Goal: Task Accomplishment & Management: Manage account settings

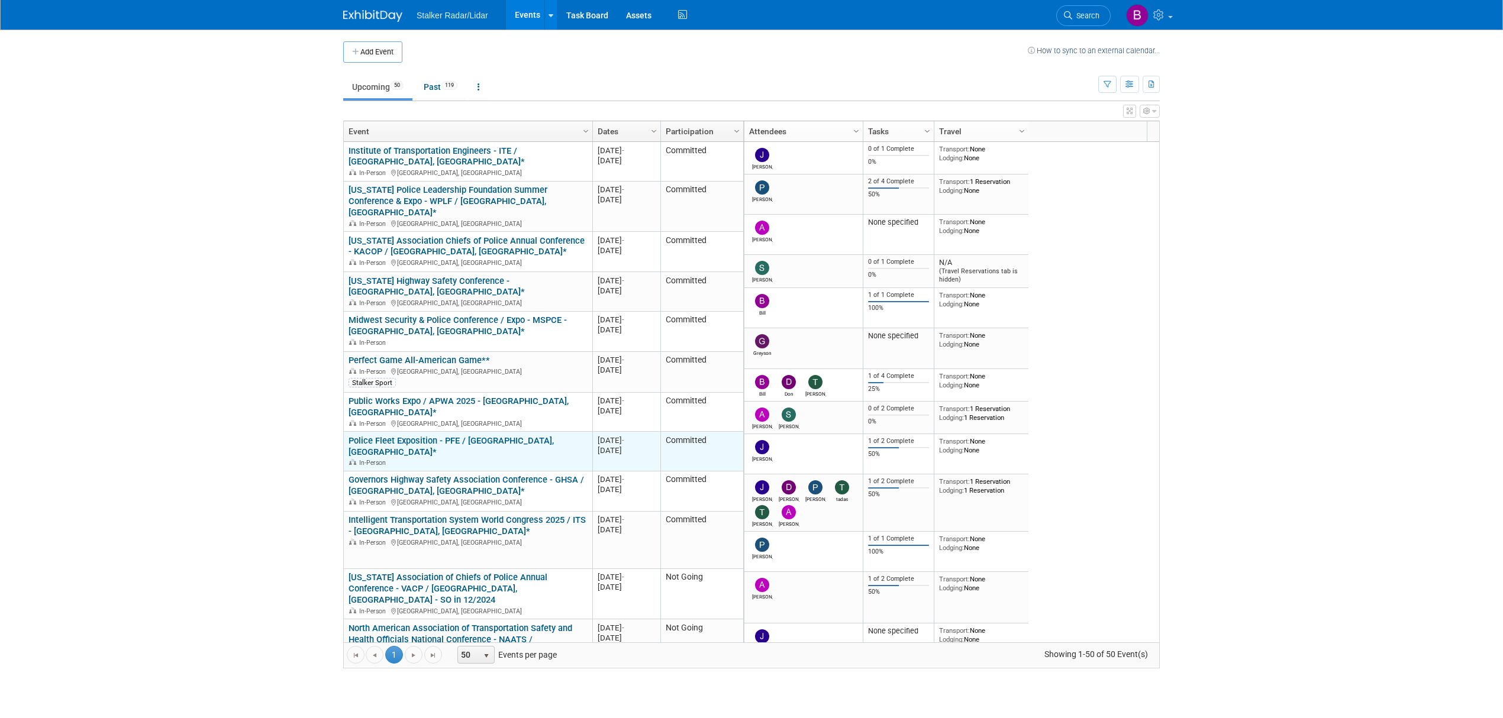
click at [438, 457] on div "In-Person" at bounding box center [467, 462] width 238 height 10
click at [441, 435] on link "Police Fleet Exposition - PFE / [GEOGRAPHIC_DATA], [GEOGRAPHIC_DATA]*" at bounding box center [450, 446] width 205 height 22
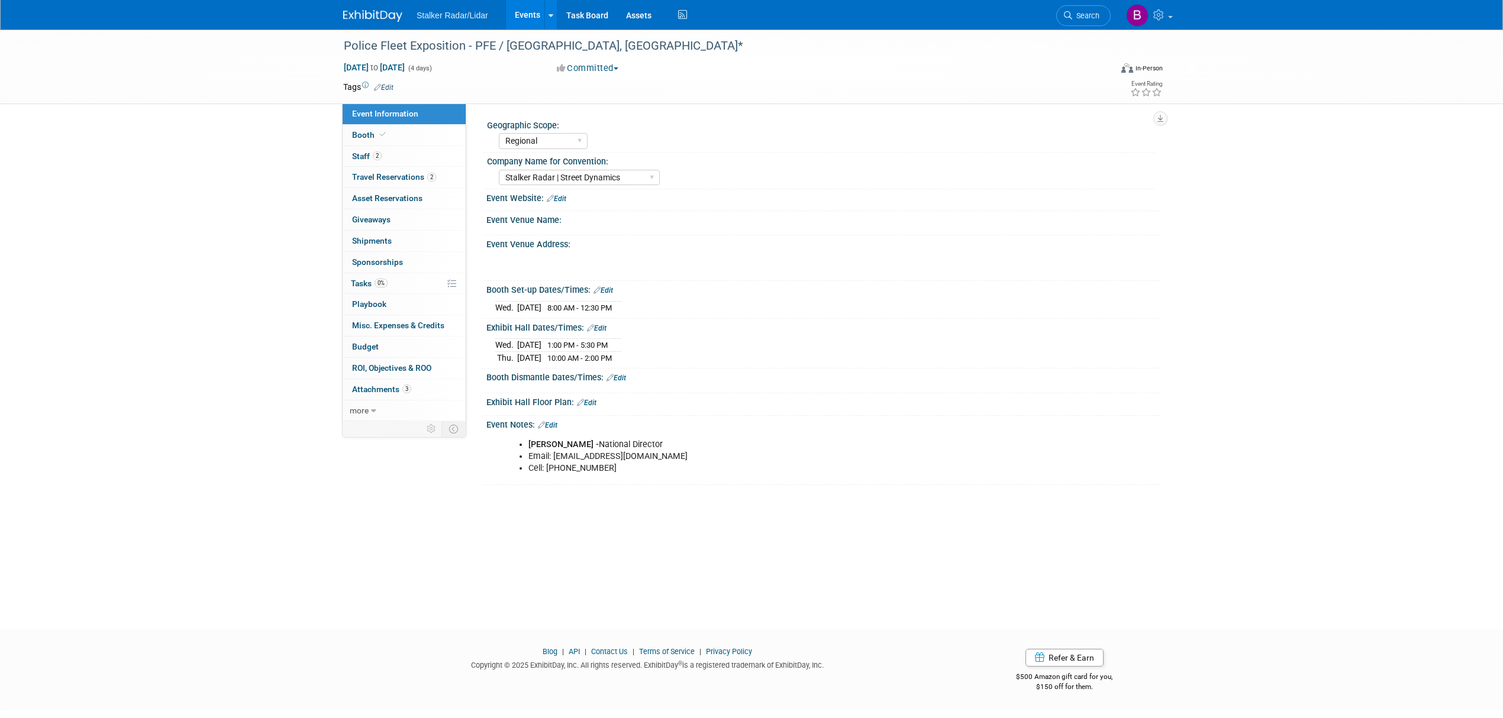
select select "Regional"
select select "Stalker Radar | Street Dynamics"
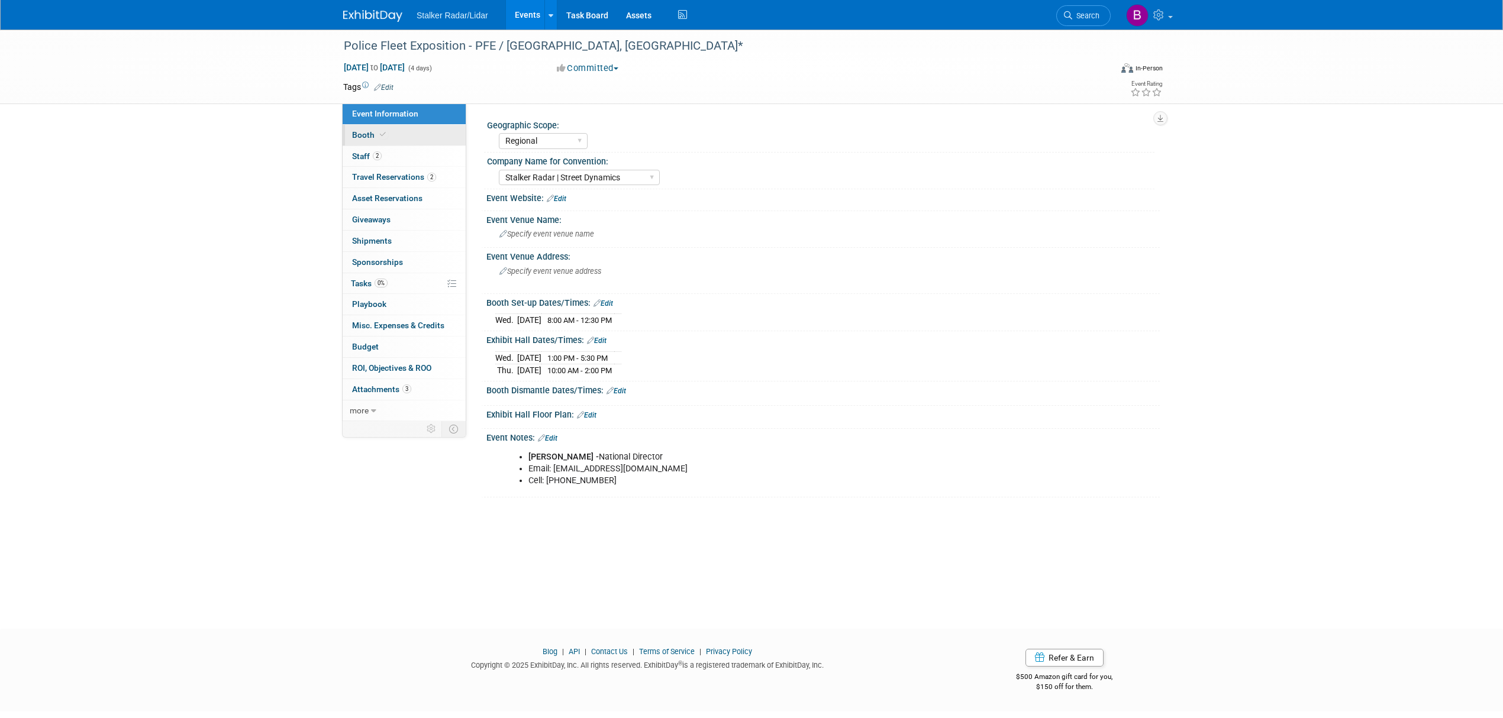
click at [411, 136] on link "Booth" at bounding box center [404, 135] width 123 height 21
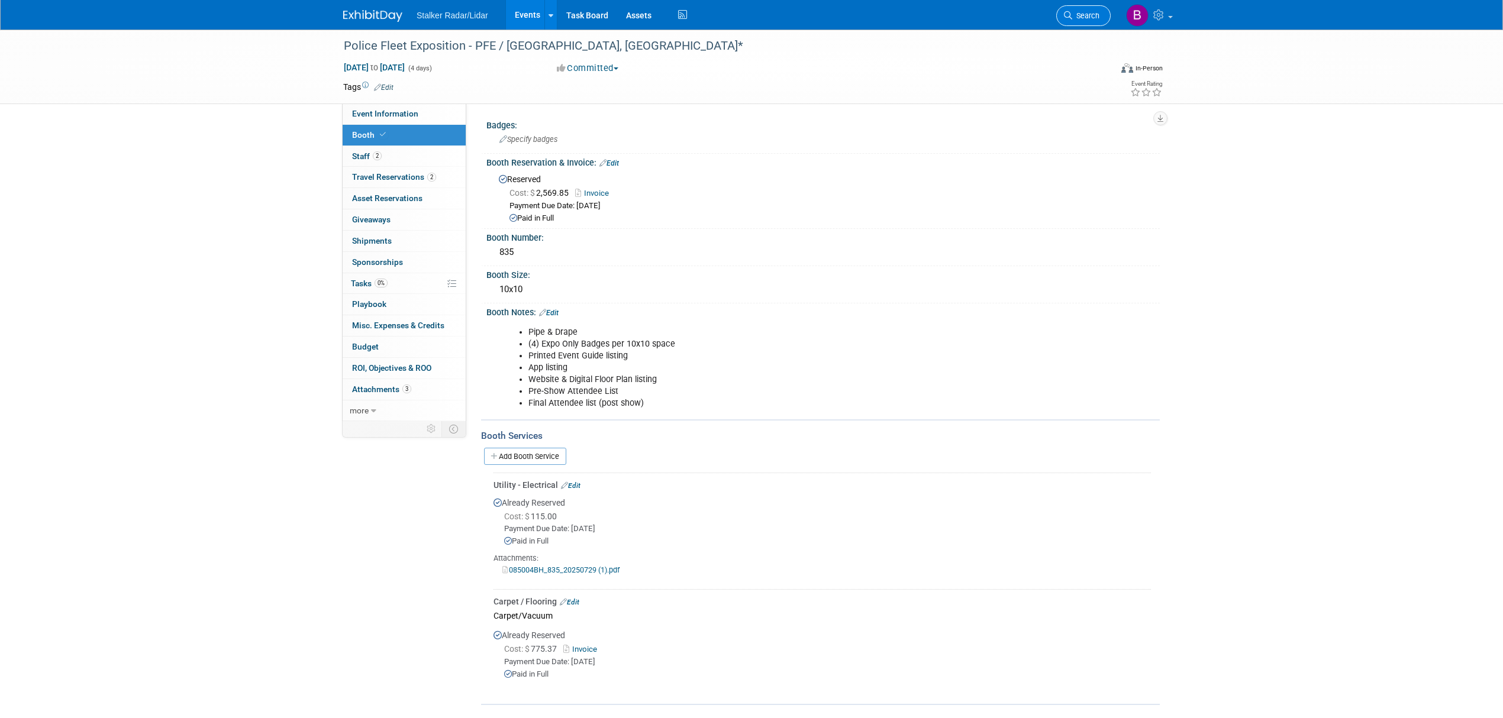
click at [1073, 18] on span "Search" at bounding box center [1085, 15] width 27 height 9
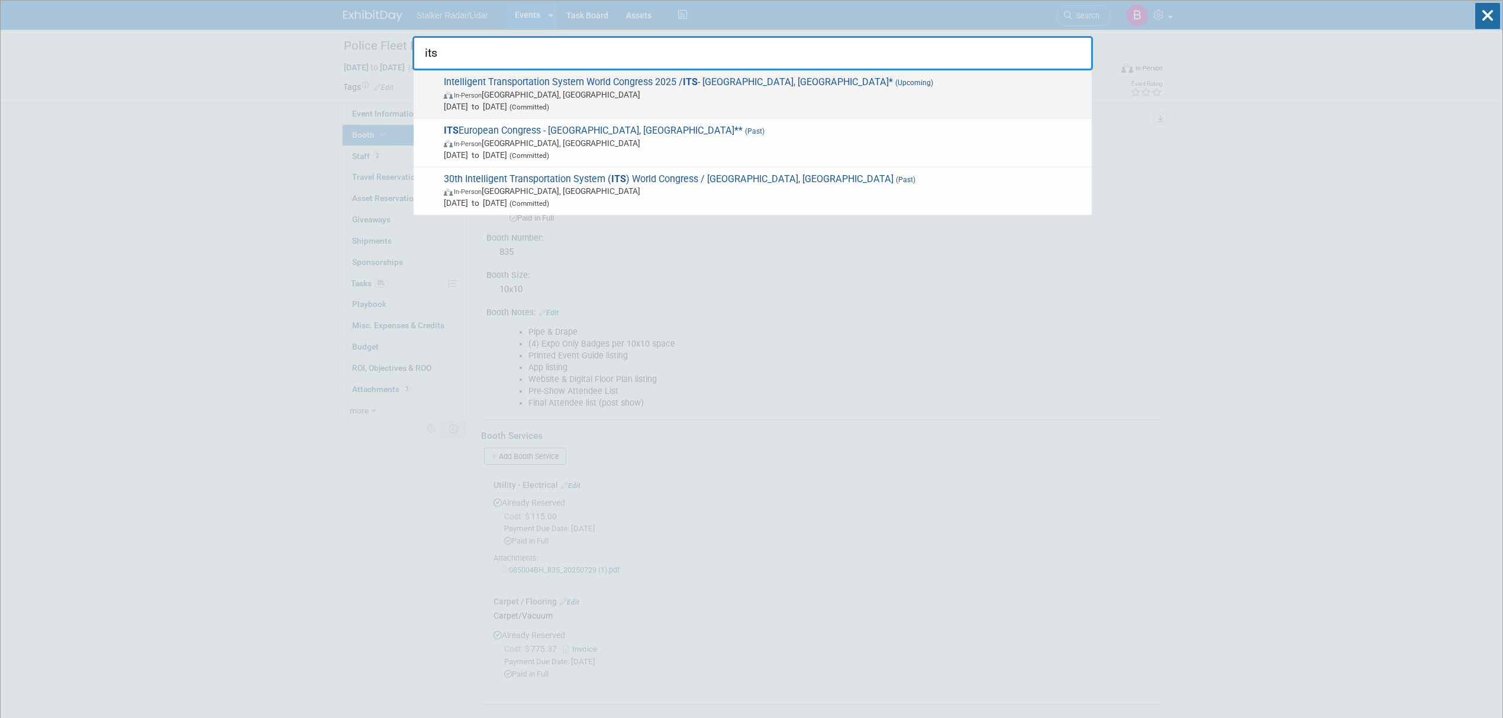
type input "its"
click at [676, 88] on span "Intelligent Transportation System World Congress 2025 / ITS - Atlanta, GA* (Upc…" at bounding box center [762, 94] width 645 height 36
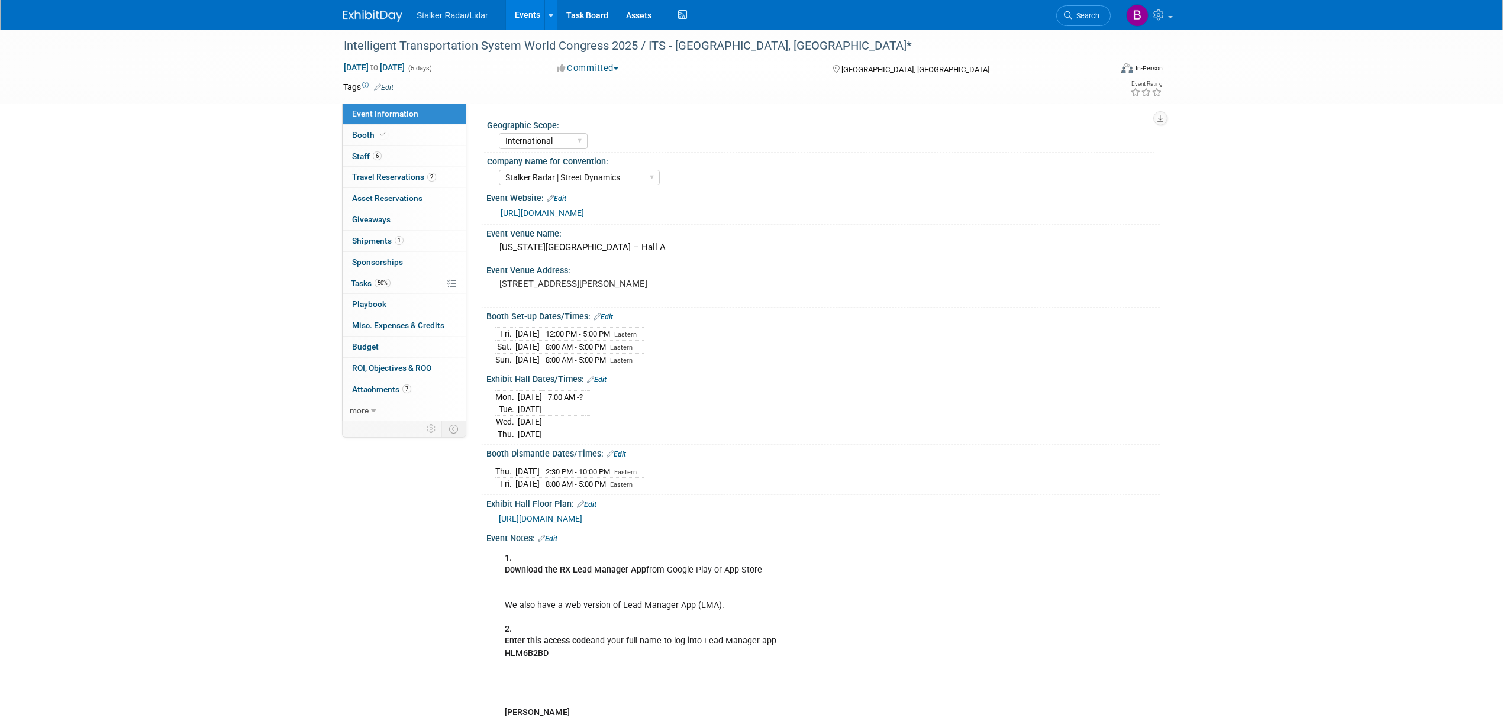
select select "International"
select select "Stalker Radar | Street Dynamics"
click at [348, 133] on link "Booth" at bounding box center [404, 135] width 123 height 21
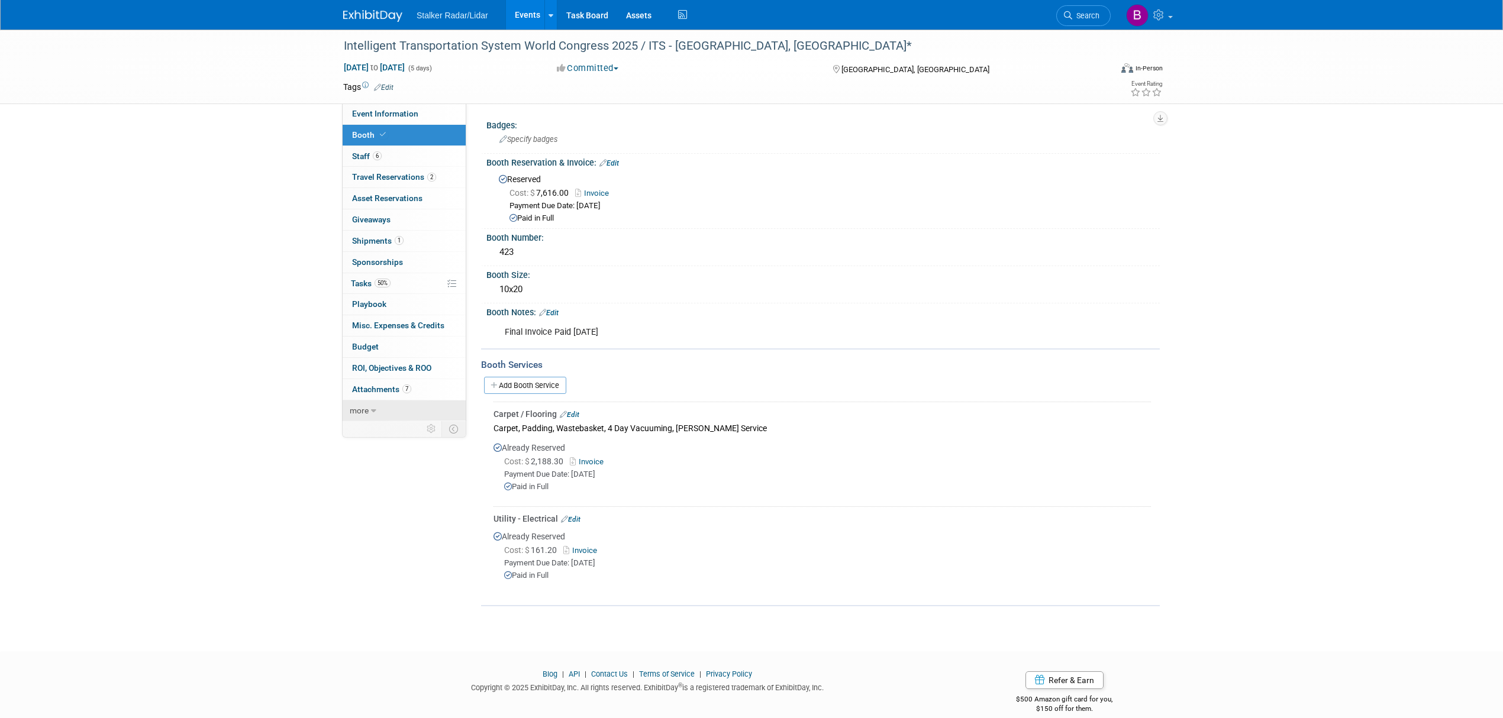
click at [360, 414] on span "more" at bounding box center [359, 410] width 19 height 9
click at [395, 116] on span "Event Information" at bounding box center [385, 113] width 66 height 9
select select "International"
select select "Stalker Radar | Street Dynamics"
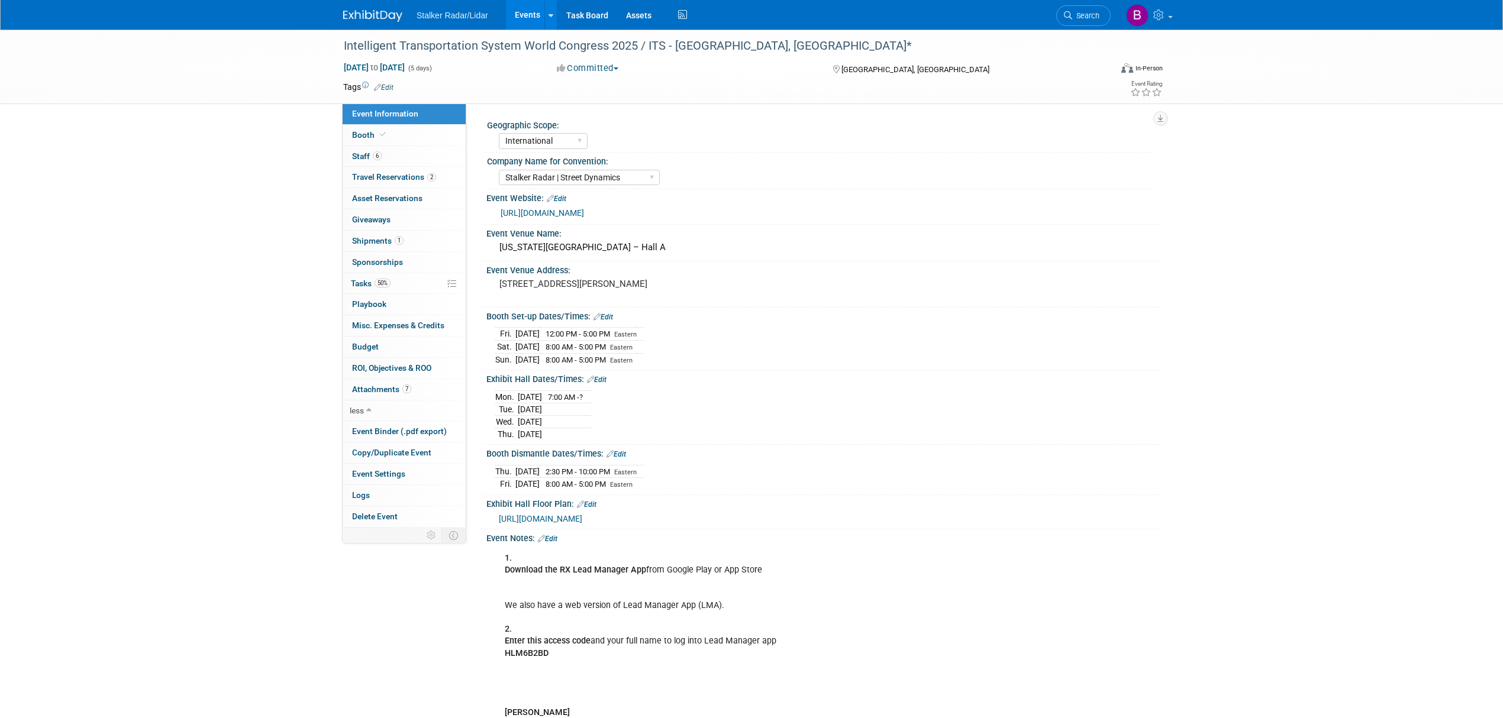
click at [385, 88] on link "Edit" at bounding box center [384, 87] width 20 height 8
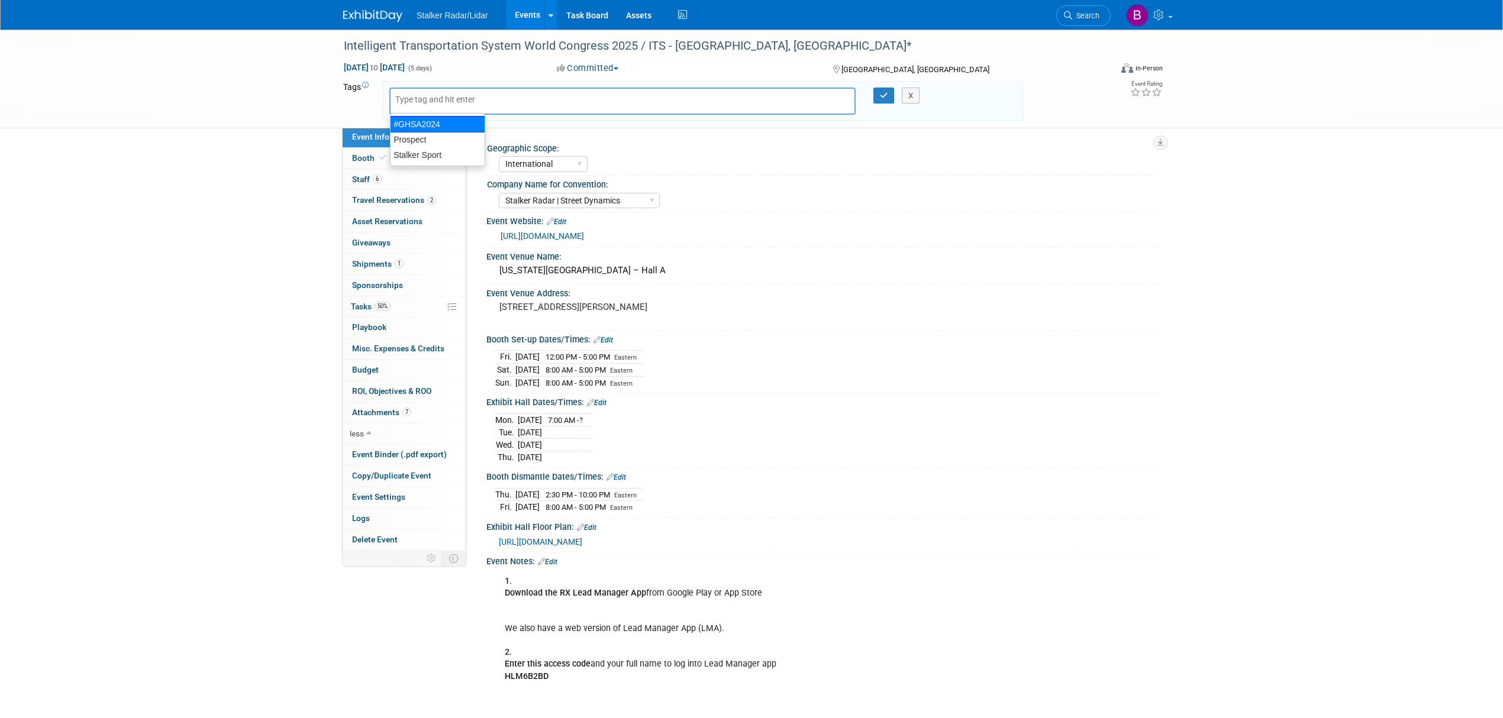
click at [339, 112] on div "Tags Edit X" at bounding box center [683, 101] width 698 height 44
click at [846, 167] on div "Regional National International" at bounding box center [827, 162] width 656 height 19
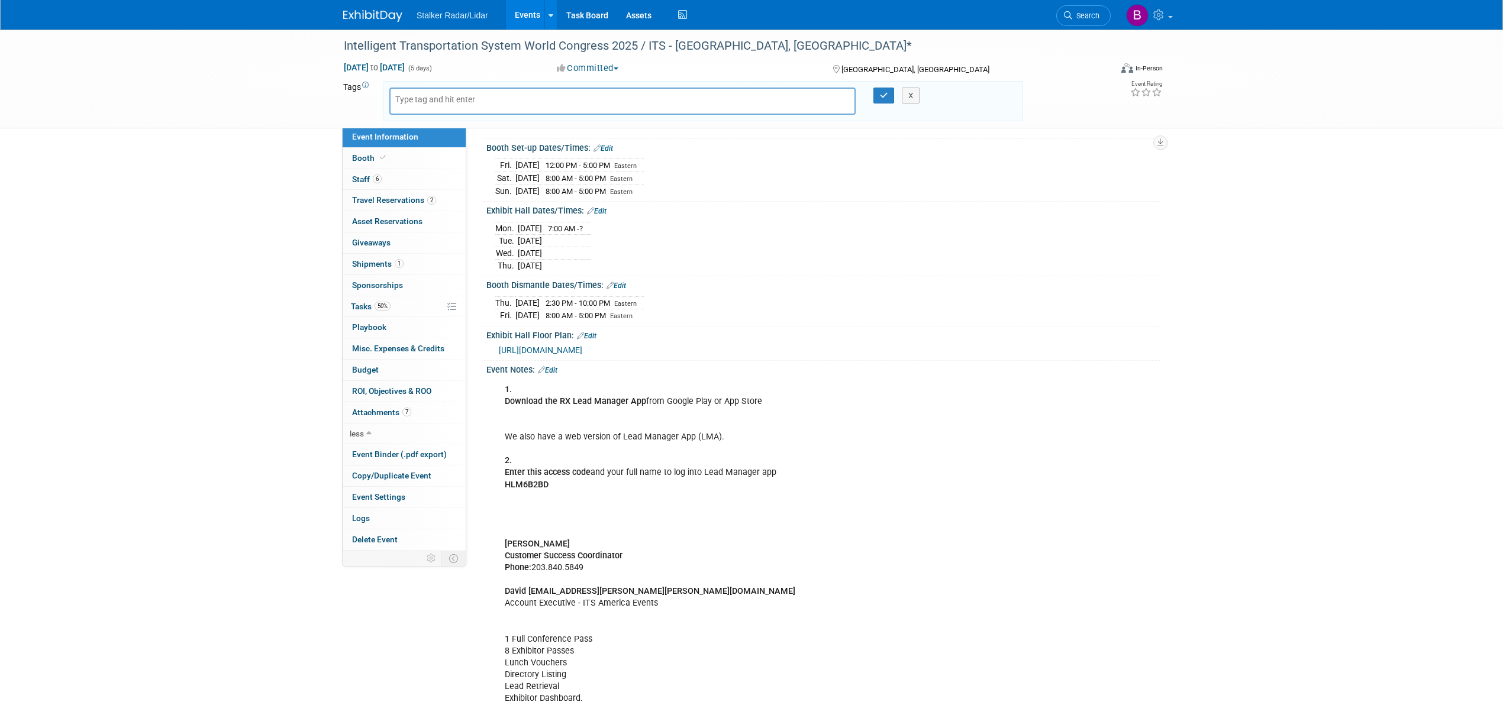
scroll to position [174, 0]
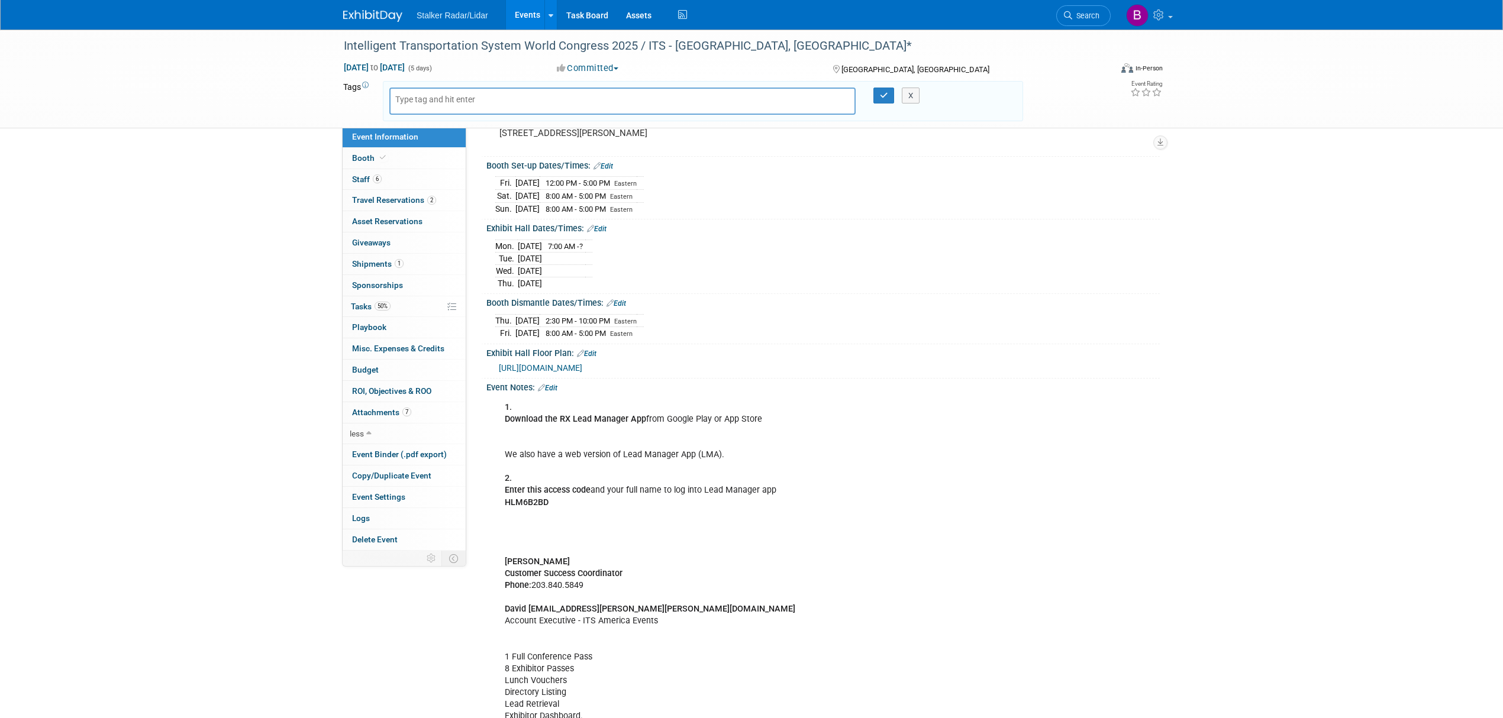
click at [555, 392] on link "Edit" at bounding box center [548, 388] width 20 height 8
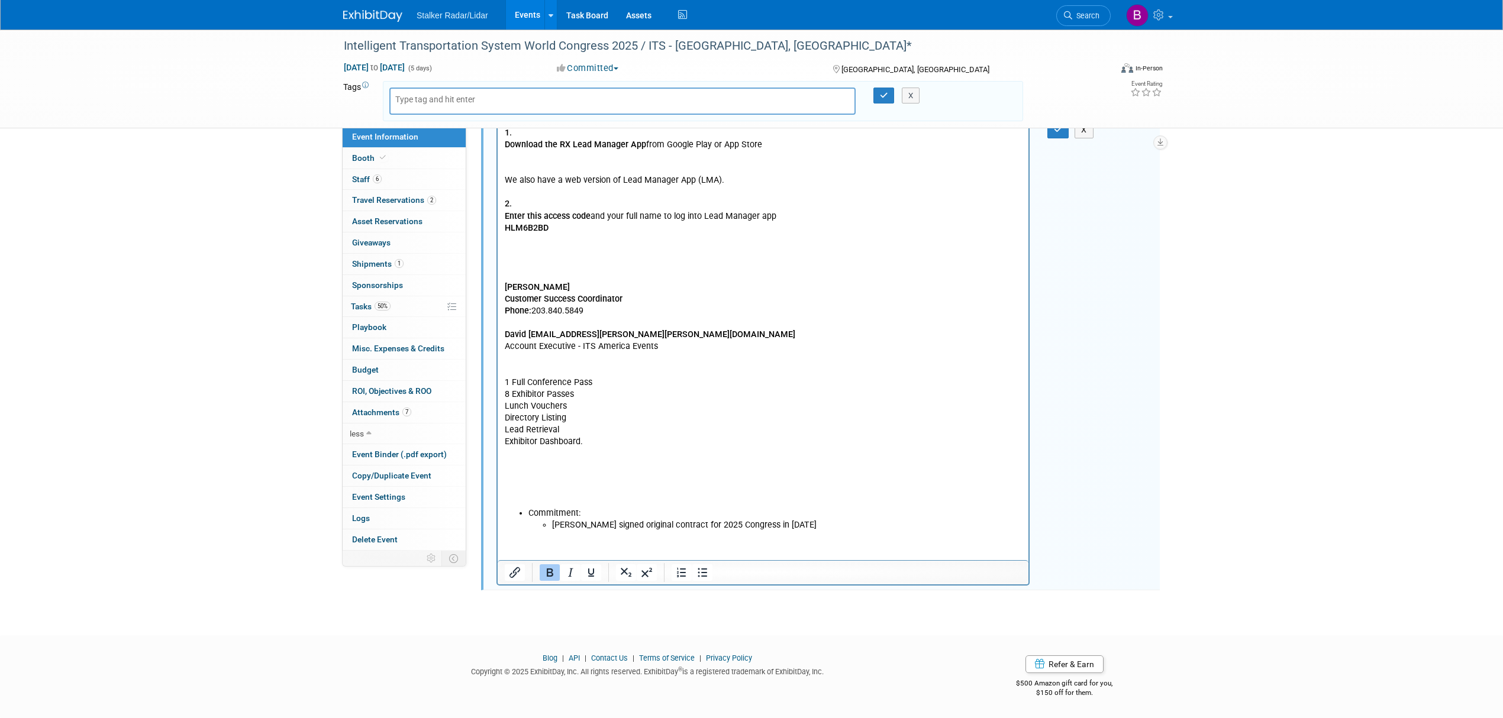
scroll to position [460, 0]
click at [817, 525] on li "Stalker signed original contract for 2025 Congress in April 2024" at bounding box center [787, 525] width 470 height 12
click at [510, 357] on p "1. Download the RX Lead Manager App from Google Play or App Store We also have …" at bounding box center [763, 317] width 517 height 380
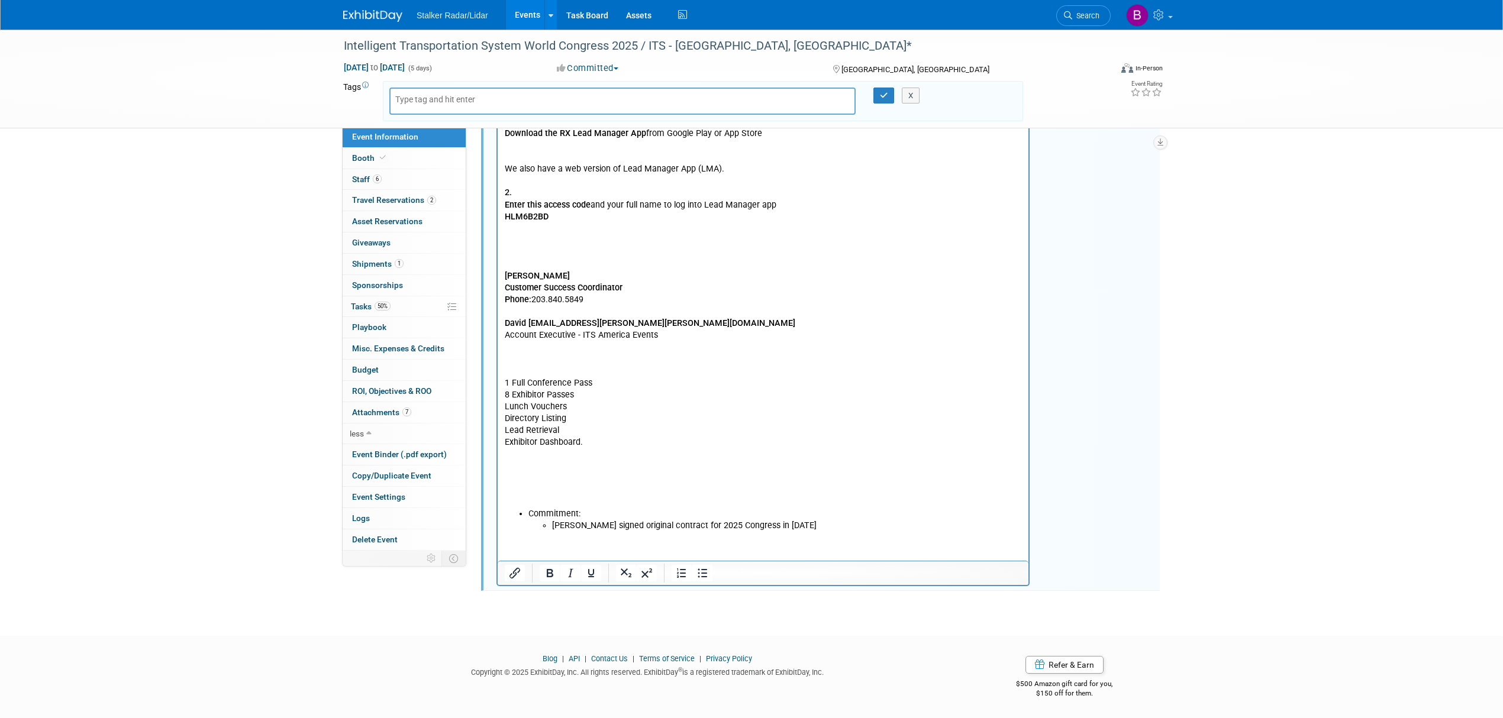
click at [505, 476] on p "1 Full Conference Pass 8 Exhibitor Passes Lunch Vouchers Directory Listing Lead…" at bounding box center [763, 430] width 517 height 154
click at [696, 478] on p "1 Full Conference Pass 8 Exhibitor Passes Lunch Vouchers Directory Listing Lead…" at bounding box center [763, 430] width 517 height 154
click at [703, 486] on p "1 Full Conference Pass 8 Exhibitor Passes Lunch Vouchers Directory Listing Lead…" at bounding box center [763, 430] width 517 height 154
click at [502, 476] on html "1. Download the RX Lead Manager App from Google Play or App Store We also have …" at bounding box center [763, 321] width 531 height 421
click at [505, 476] on link "﻿FreemanOnline Events and Exhibit Solutions" at bounding box center [588, 477] width 167 height 10
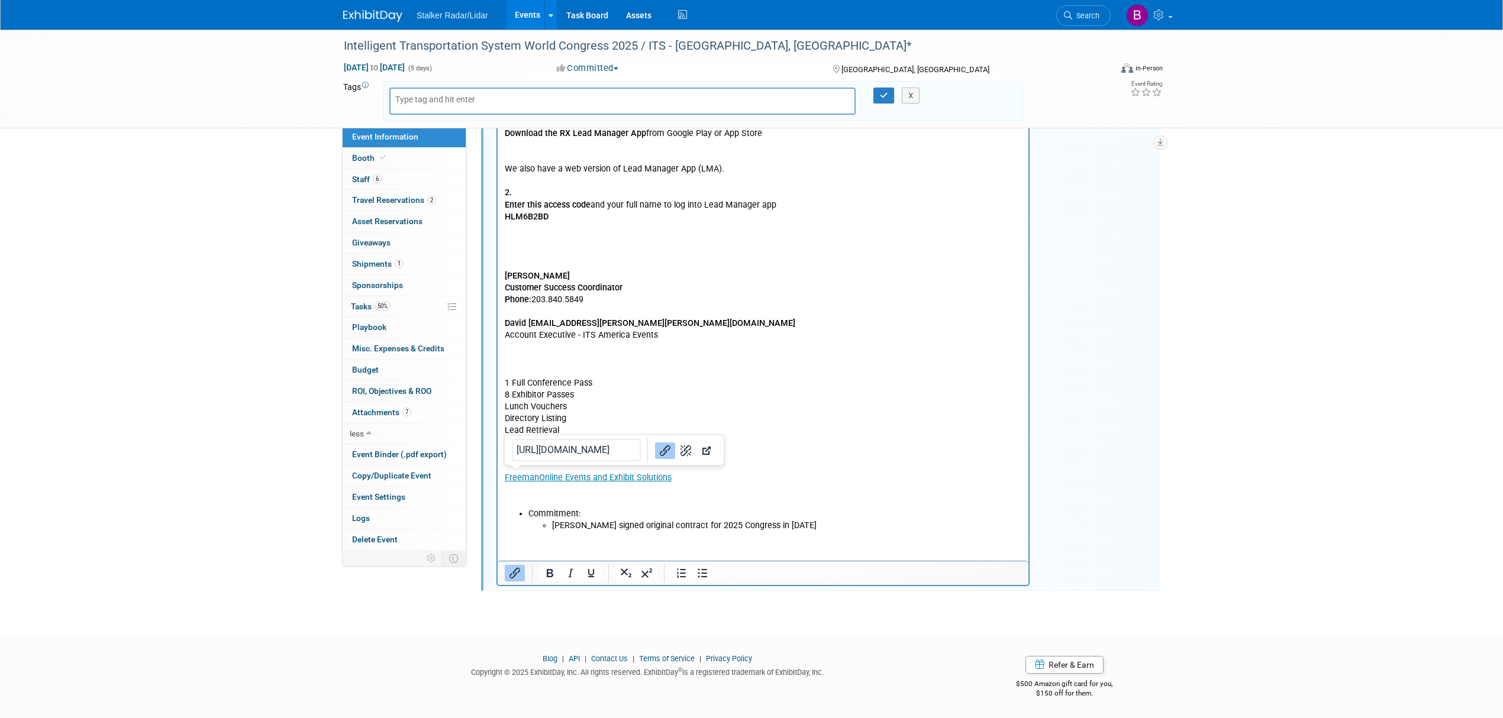
click at [537, 502] on p "1 Full Conference Pass 8 Exhibitor Passes Lunch Vouchers Directory Listing Lead…" at bounding box center [763, 430] width 517 height 154
click at [511, 456] on p "1 Full Conference Pass 8 Exhibitor Passes Lunch Vouchers Directory Listing Lead…" at bounding box center [763, 430] width 517 height 154
click at [507, 461] on p "1 Full Conference Pass 8 Exhibitor Passes Lunch Vouchers Directory Listing Lead…" at bounding box center [763, 430] width 517 height 154
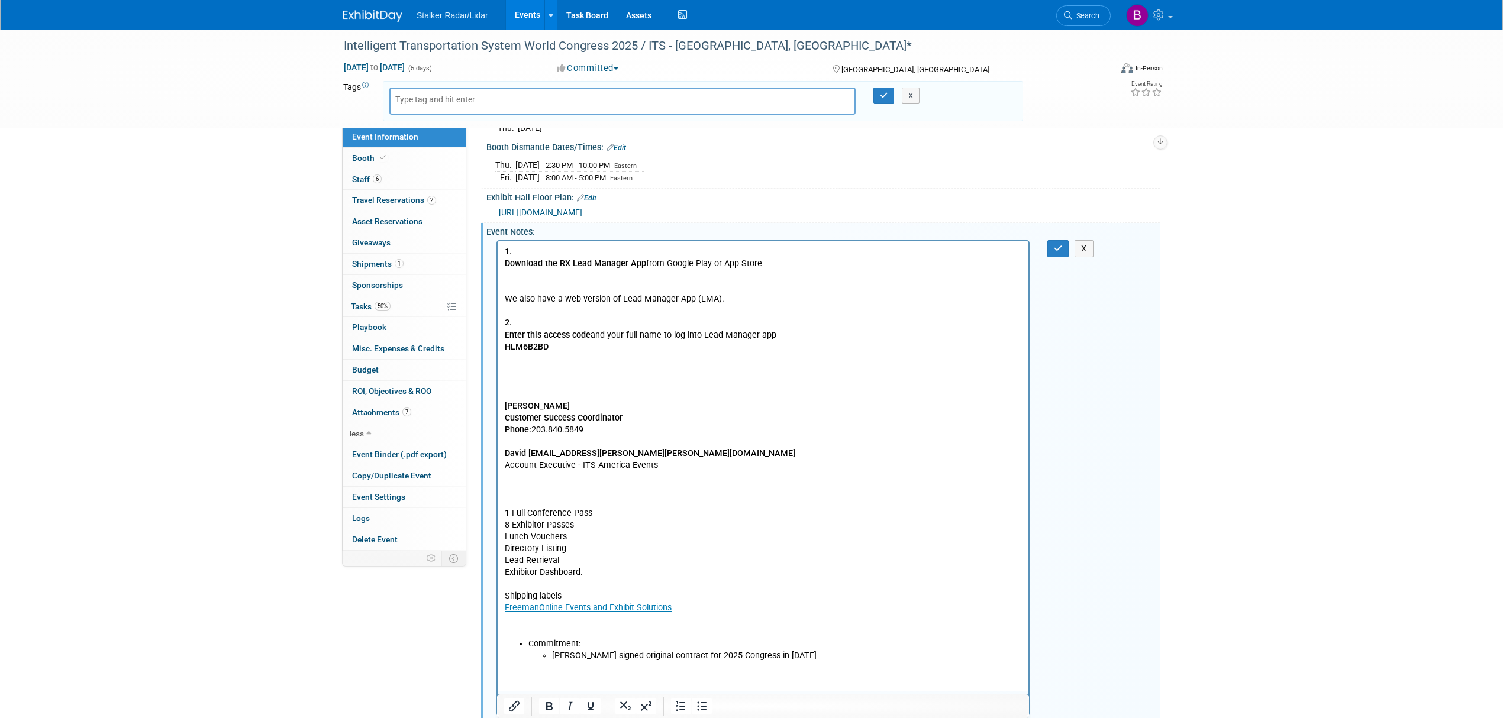
scroll to position [223, 0]
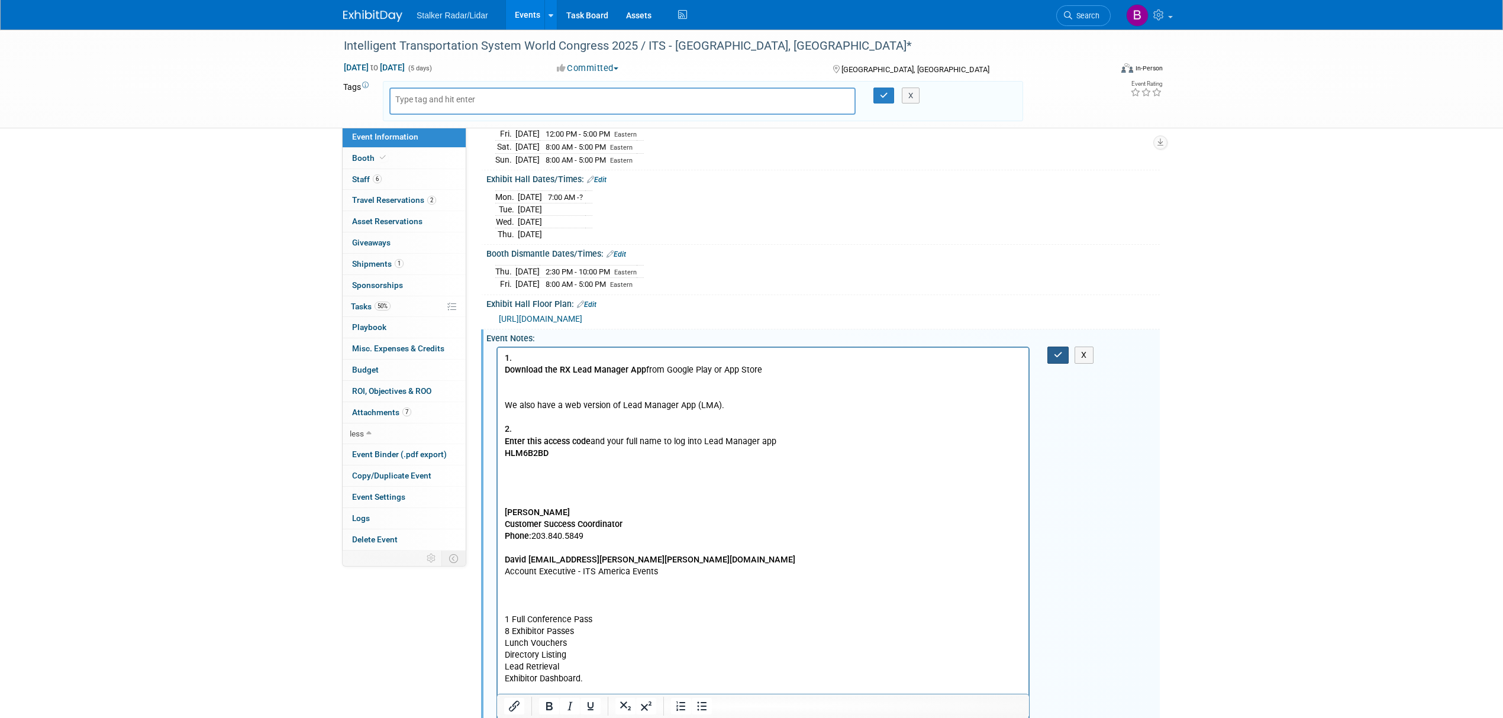
click at [1063, 359] on icon "button" at bounding box center [1058, 355] width 9 height 8
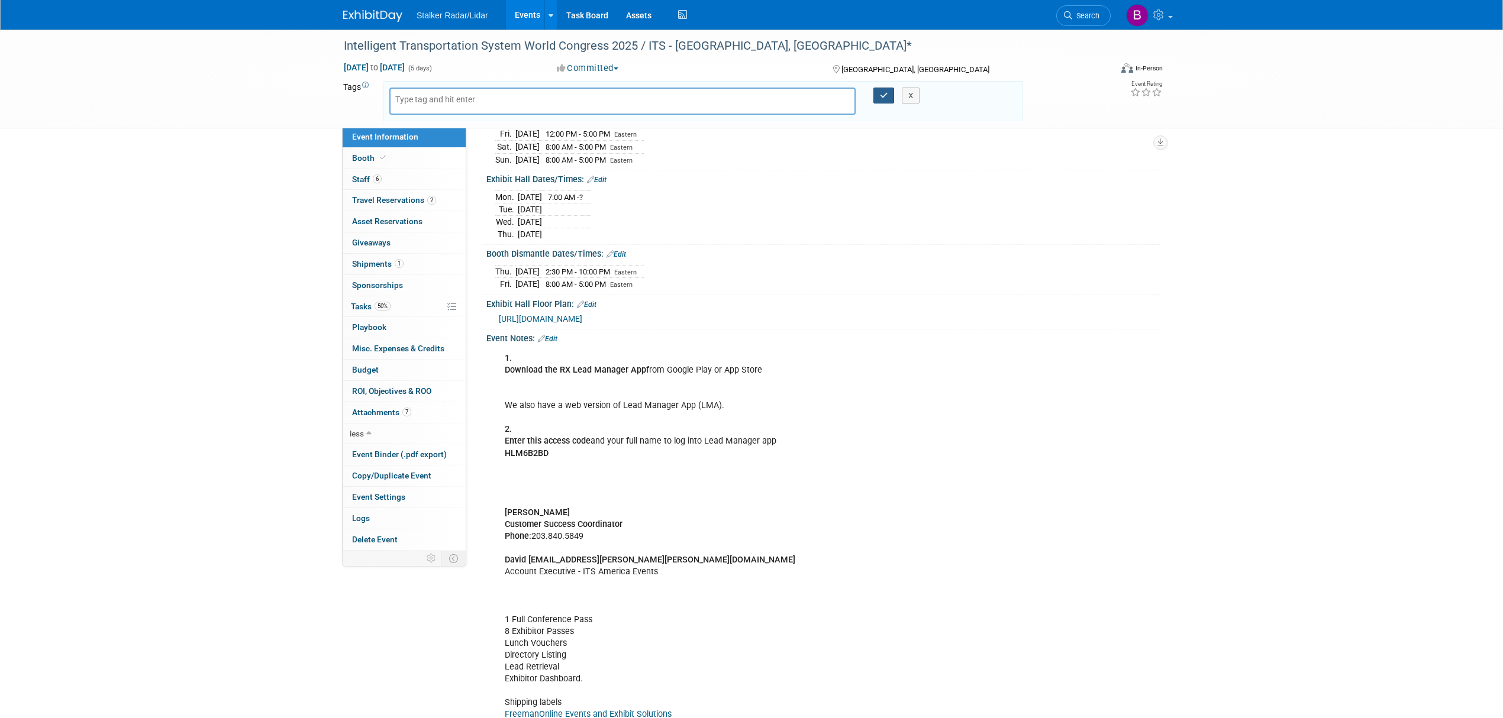
click at [886, 99] on button "button" at bounding box center [883, 96] width 21 height 17
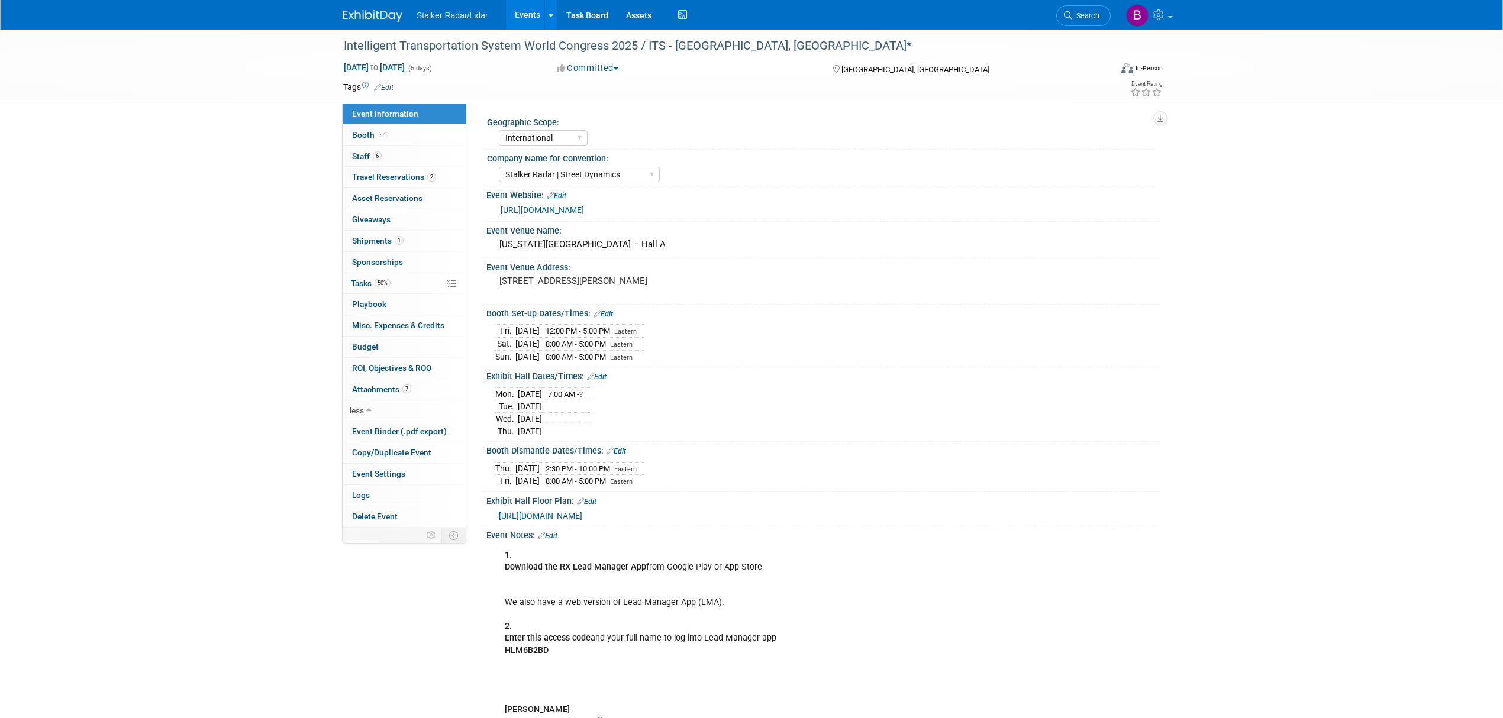
scroll to position [0, 0]
click at [1072, 15] on span "Search" at bounding box center [1085, 15] width 27 height 9
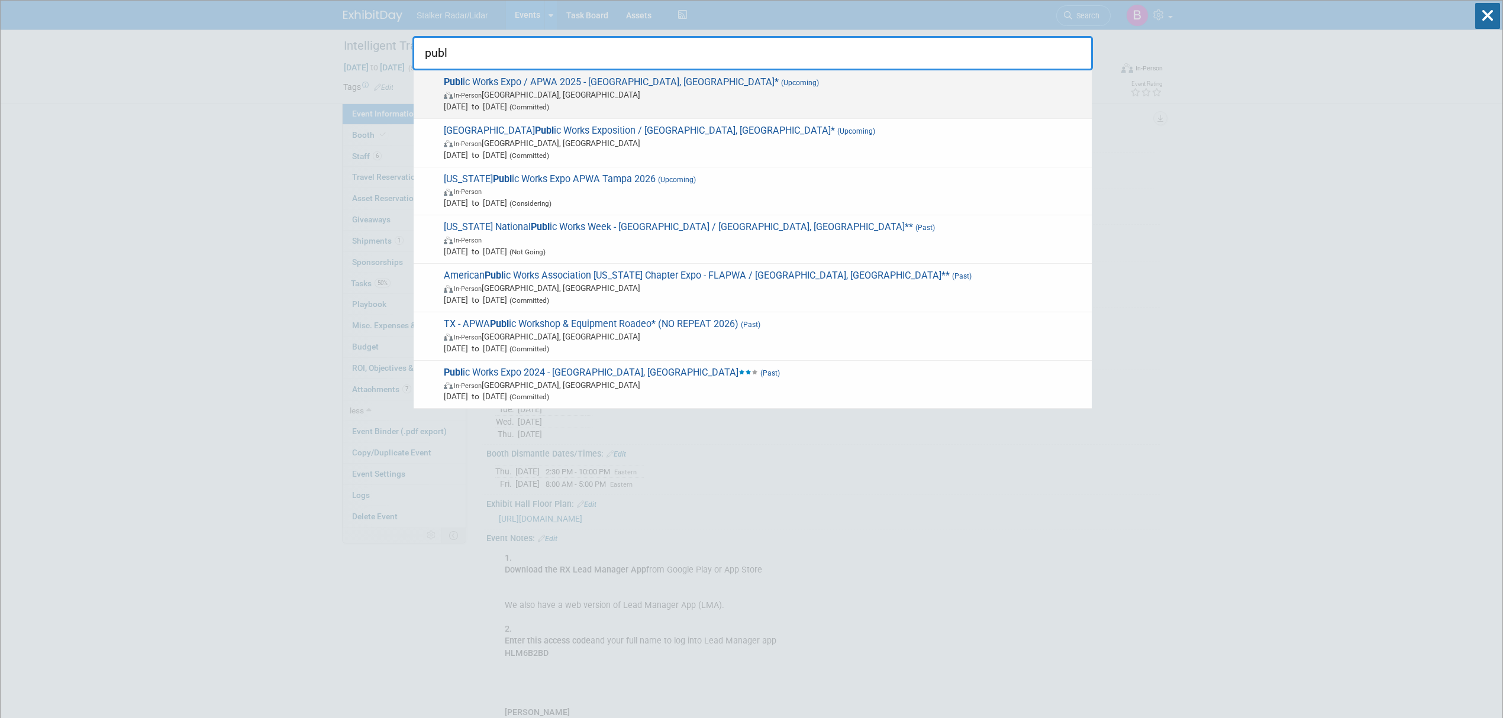
type input "publ"
click at [566, 102] on span "Aug 17, 2025 to Aug 20, 2025 (Committed)" at bounding box center [765, 107] width 642 height 12
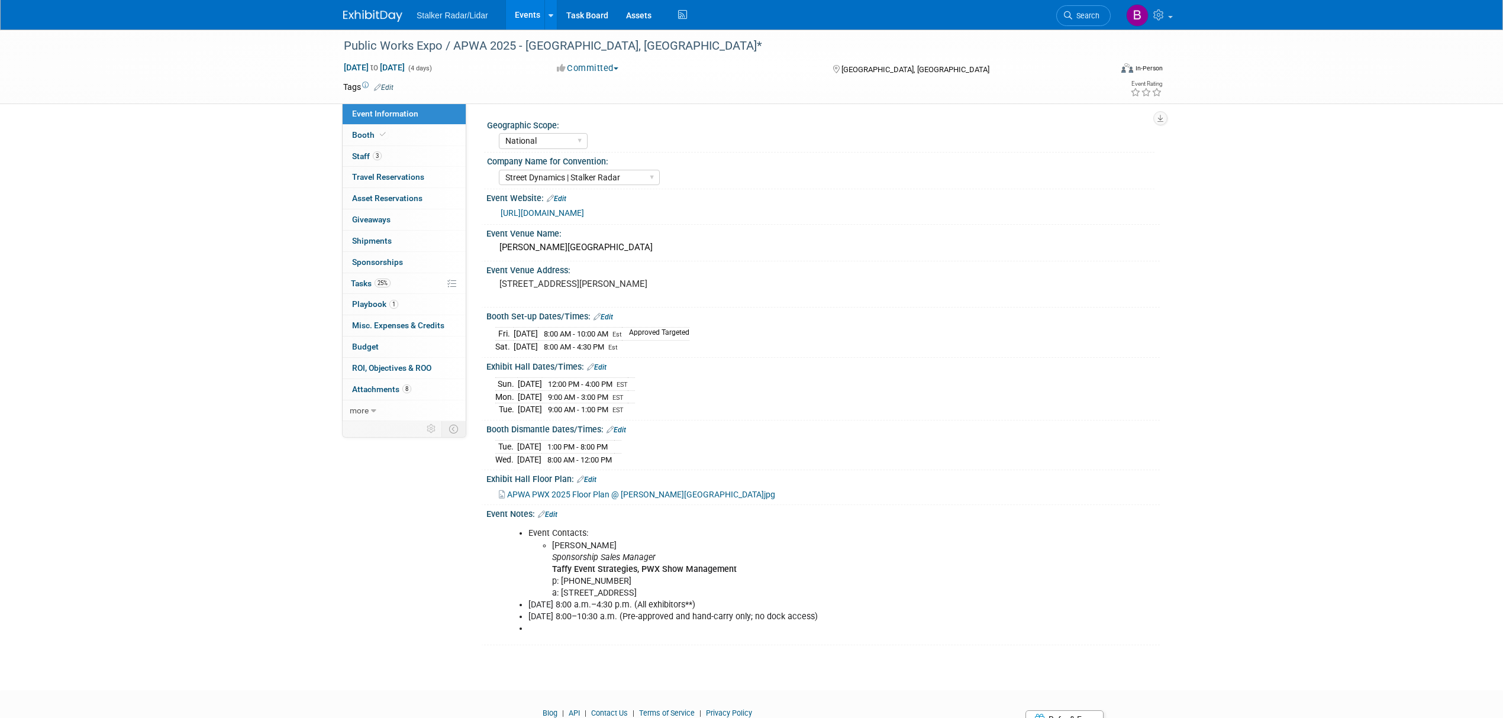
select select "National"
select select "Street Dynamics | Stalker Radar"
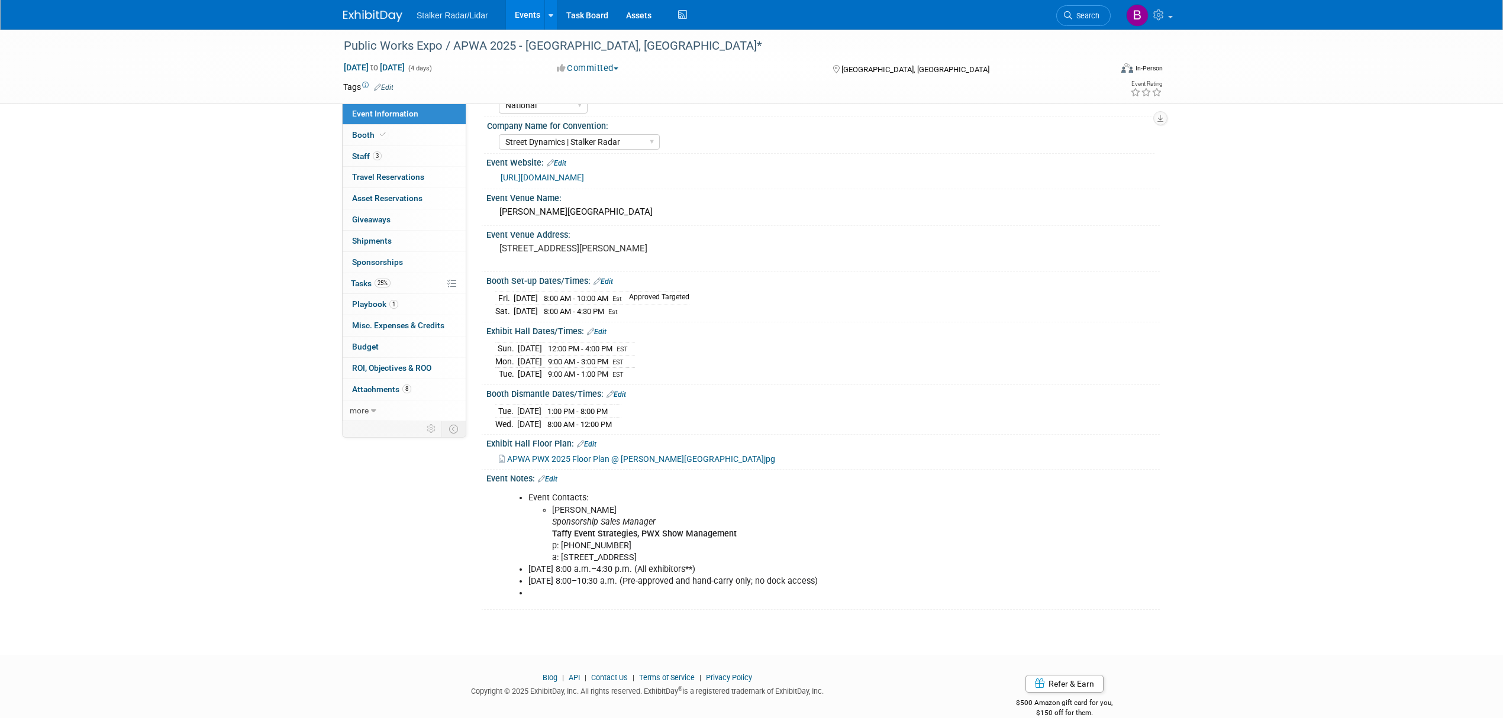
scroll to position [54, 0]
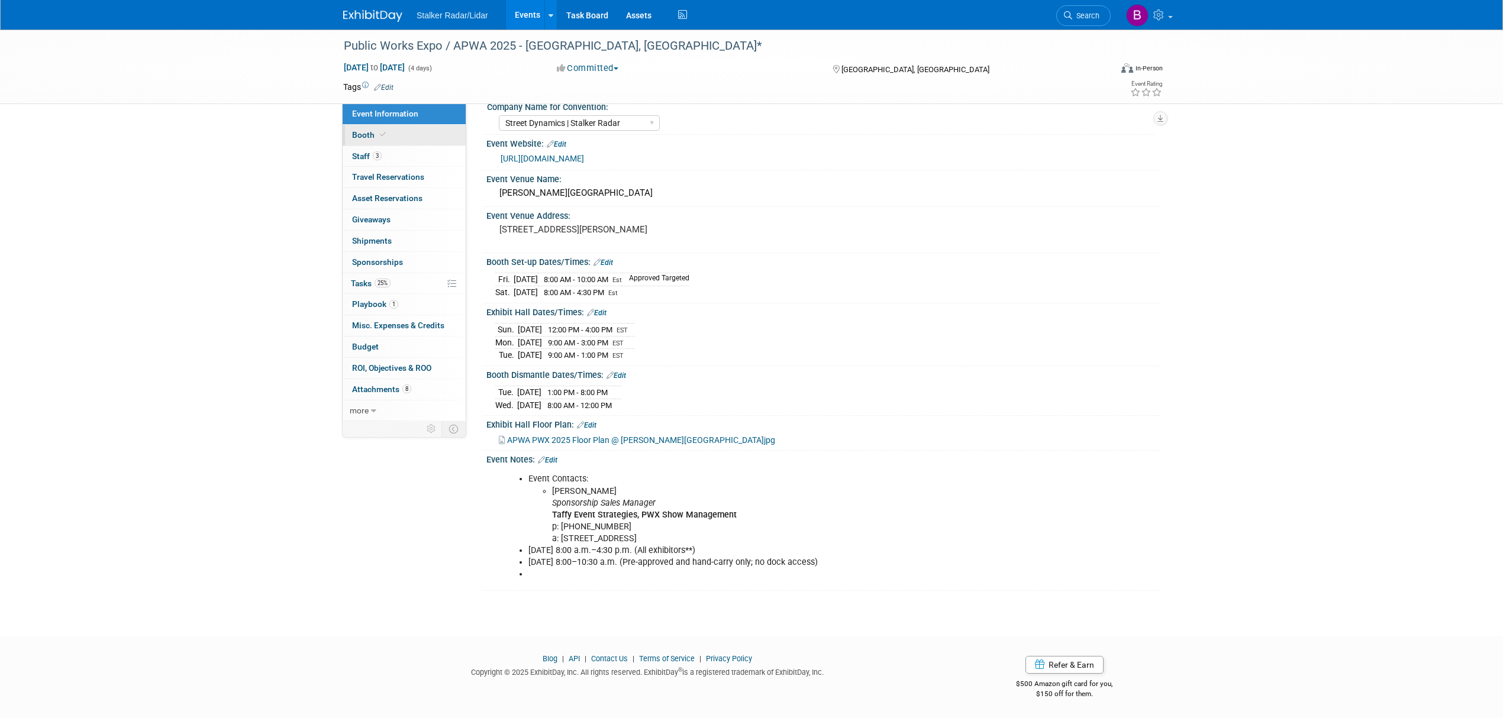
click at [356, 131] on span "Booth" at bounding box center [370, 134] width 36 height 9
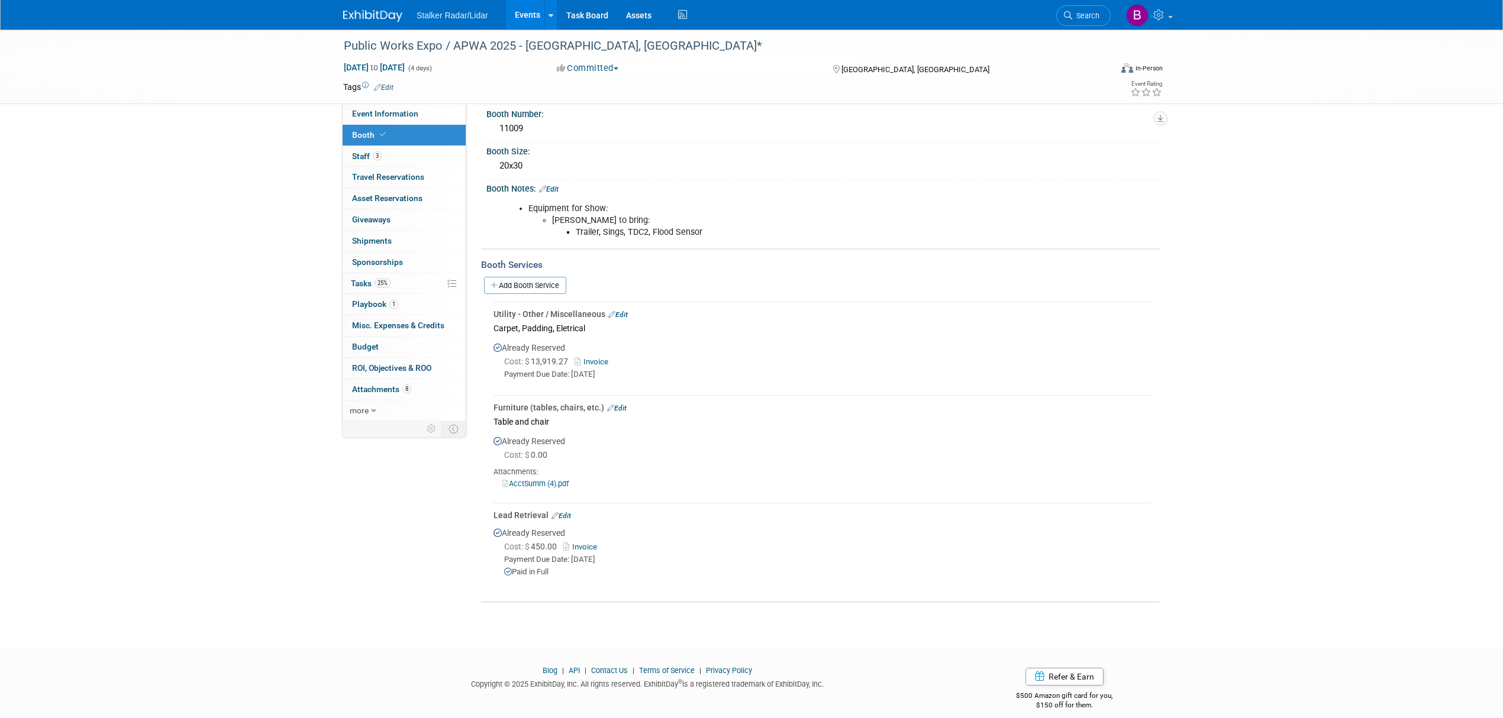
scroll to position [133, 0]
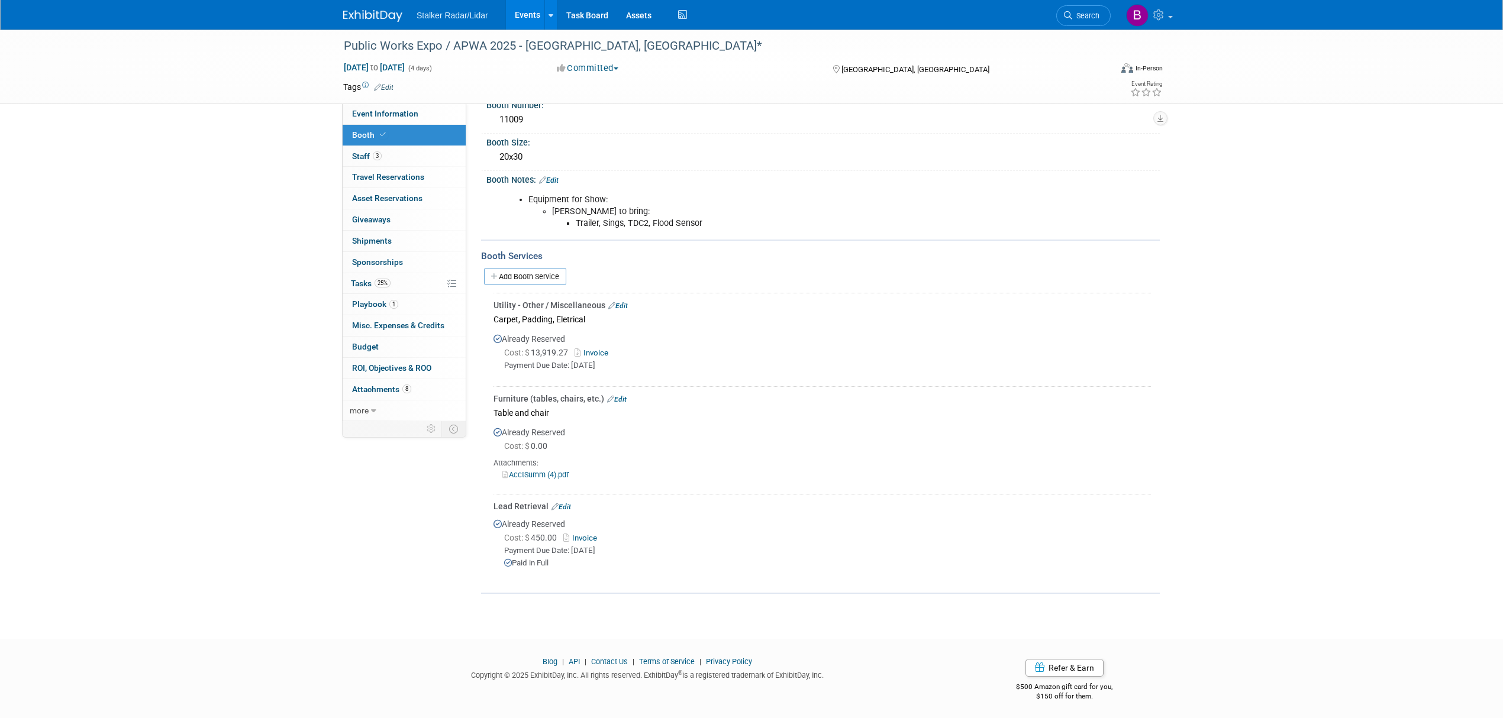
click at [535, 472] on link "AcctSumm (4).pdf" at bounding box center [535, 474] width 66 height 9
click at [369, 154] on span "Staff 3" at bounding box center [367, 155] width 30 height 9
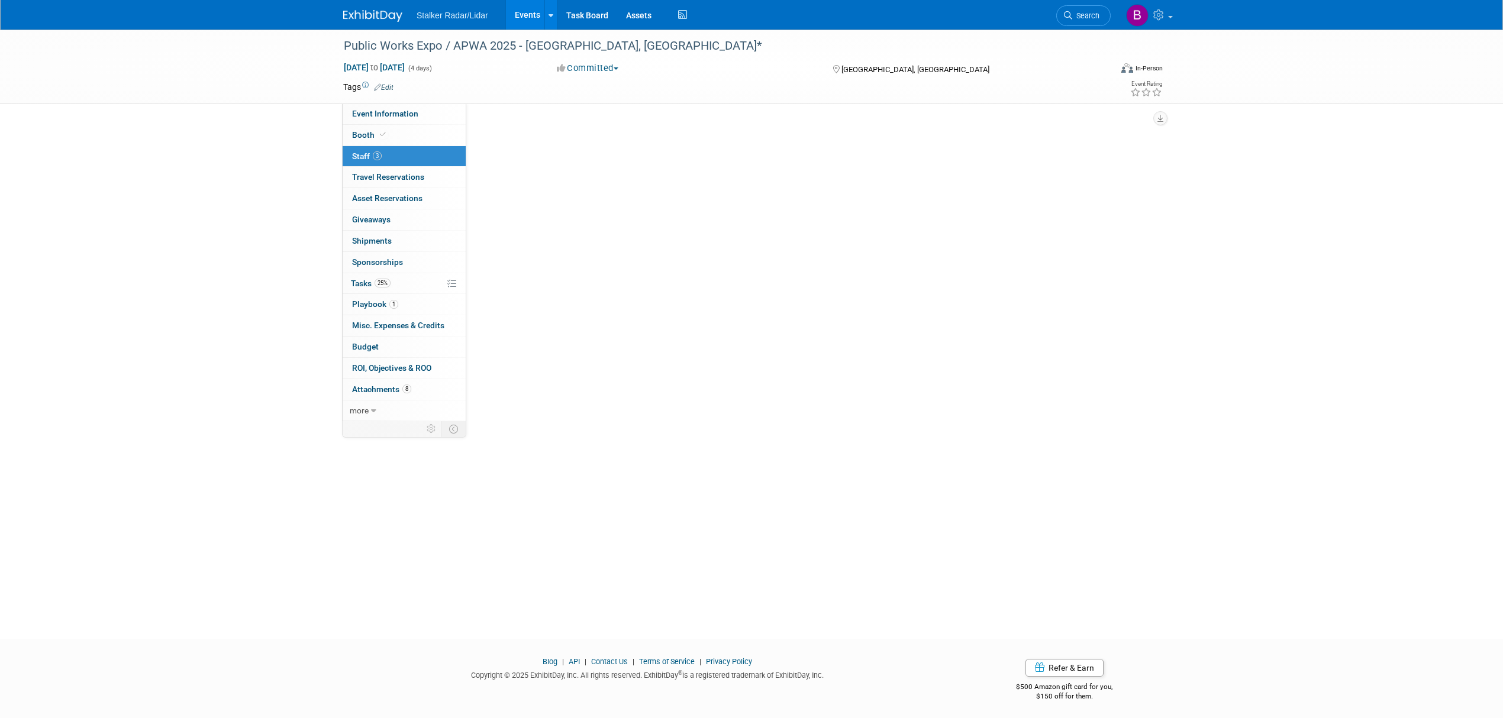
scroll to position [0, 0]
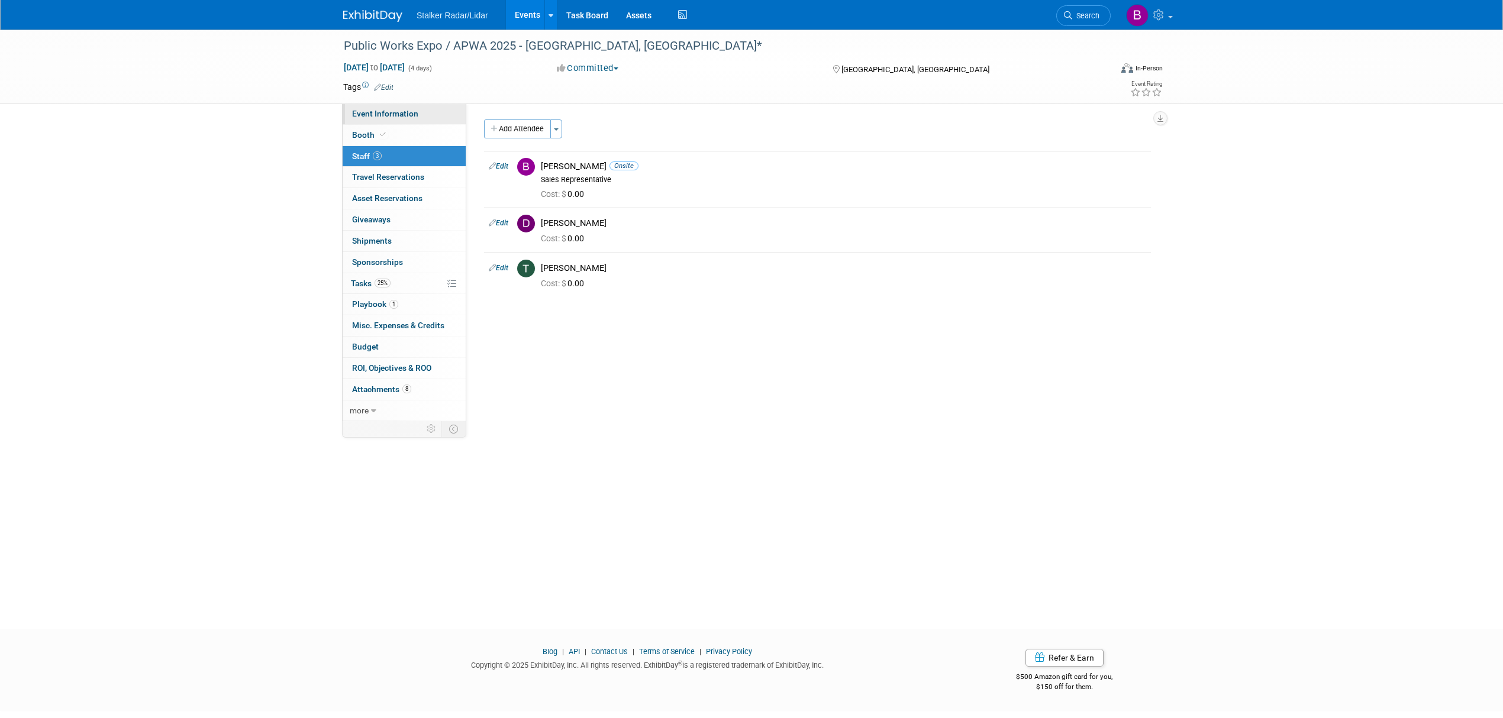
click at [420, 115] on link "Event Information" at bounding box center [404, 114] width 123 height 21
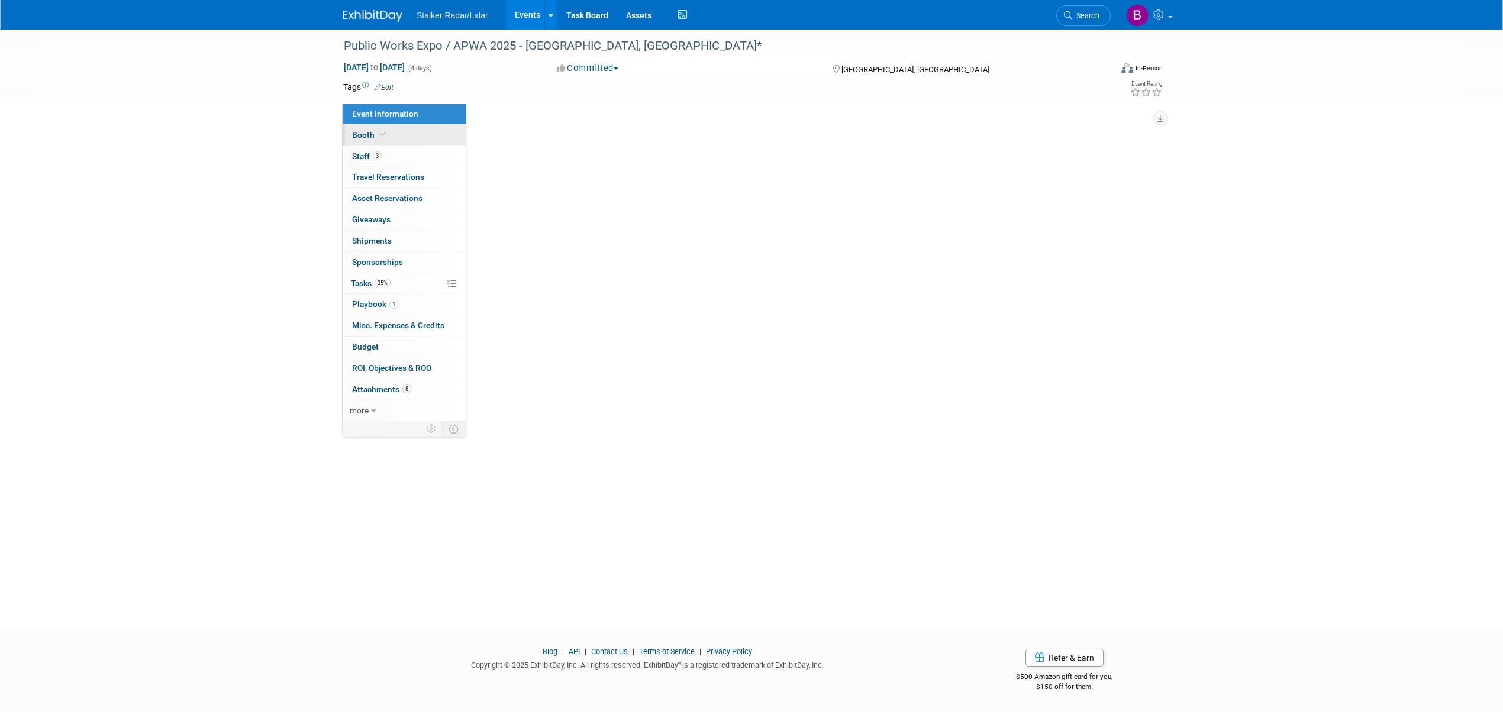
select select "National"
select select "Street Dynamics | Stalker Radar"
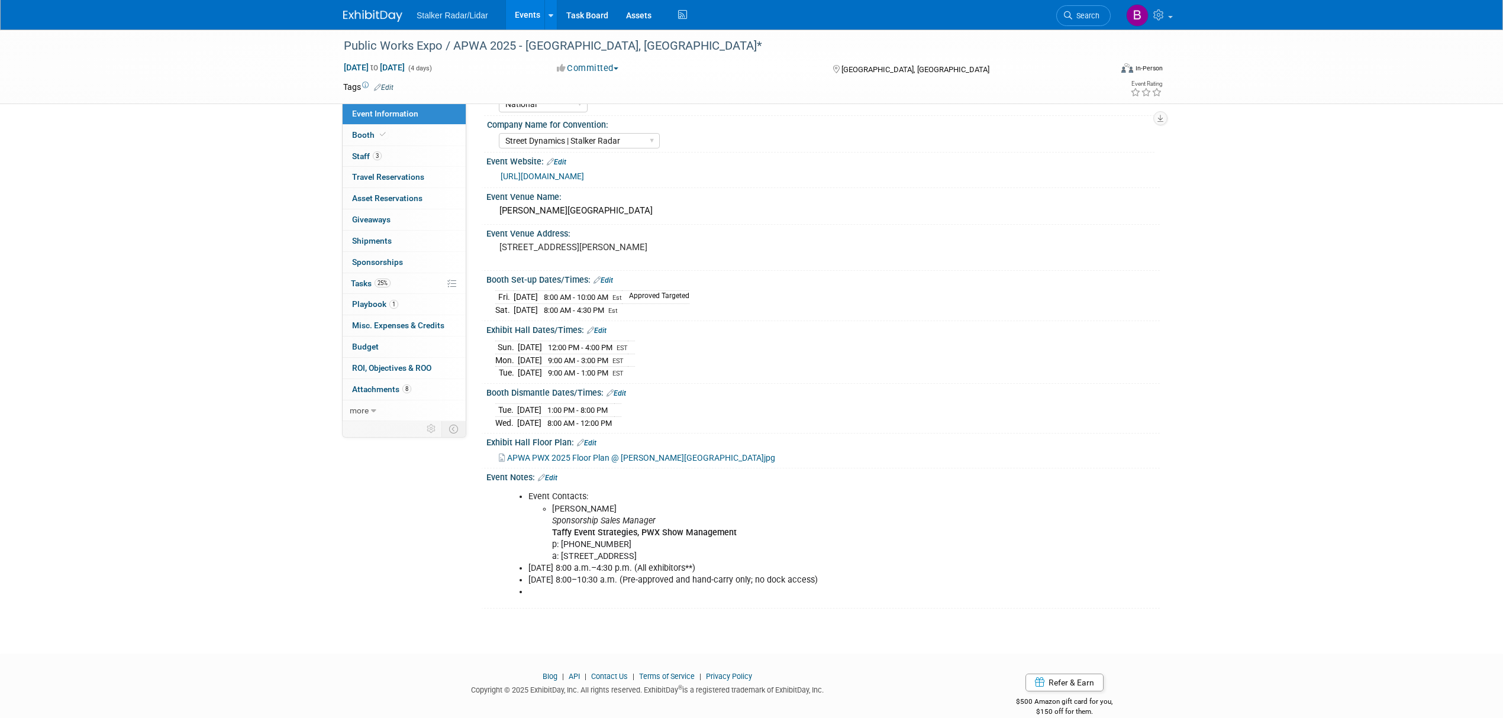
scroll to position [54, 0]
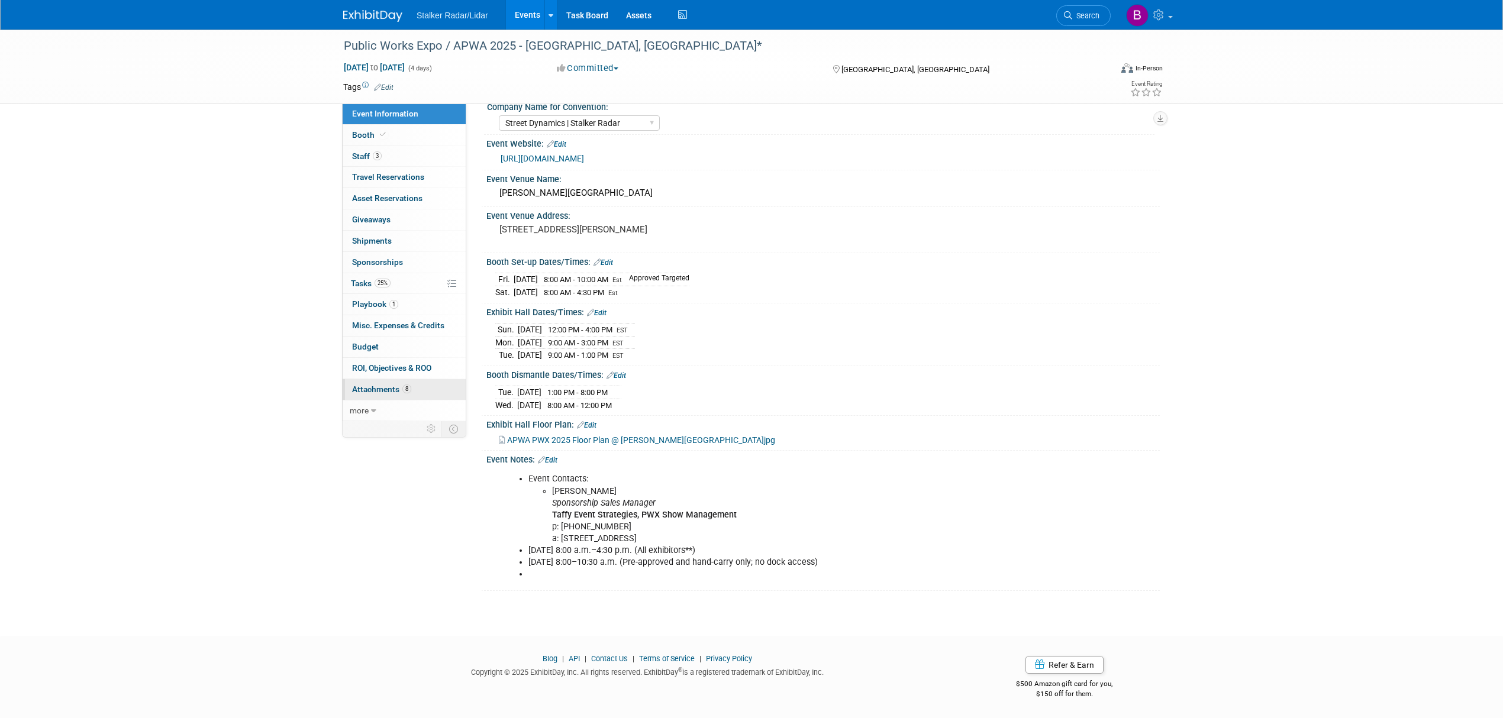
click at [396, 393] on span "Attachments 8" at bounding box center [381, 389] width 59 height 9
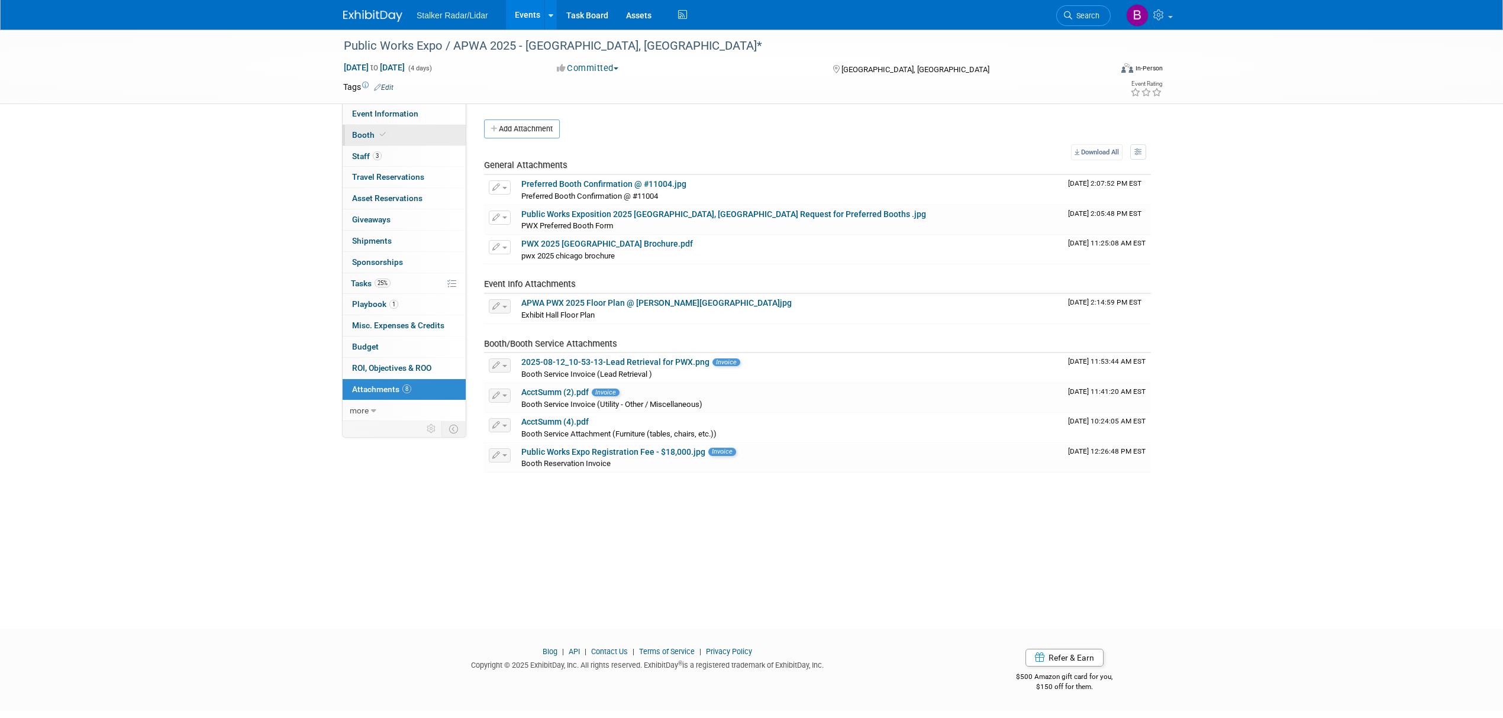
click at [392, 140] on link "Booth" at bounding box center [404, 135] width 123 height 21
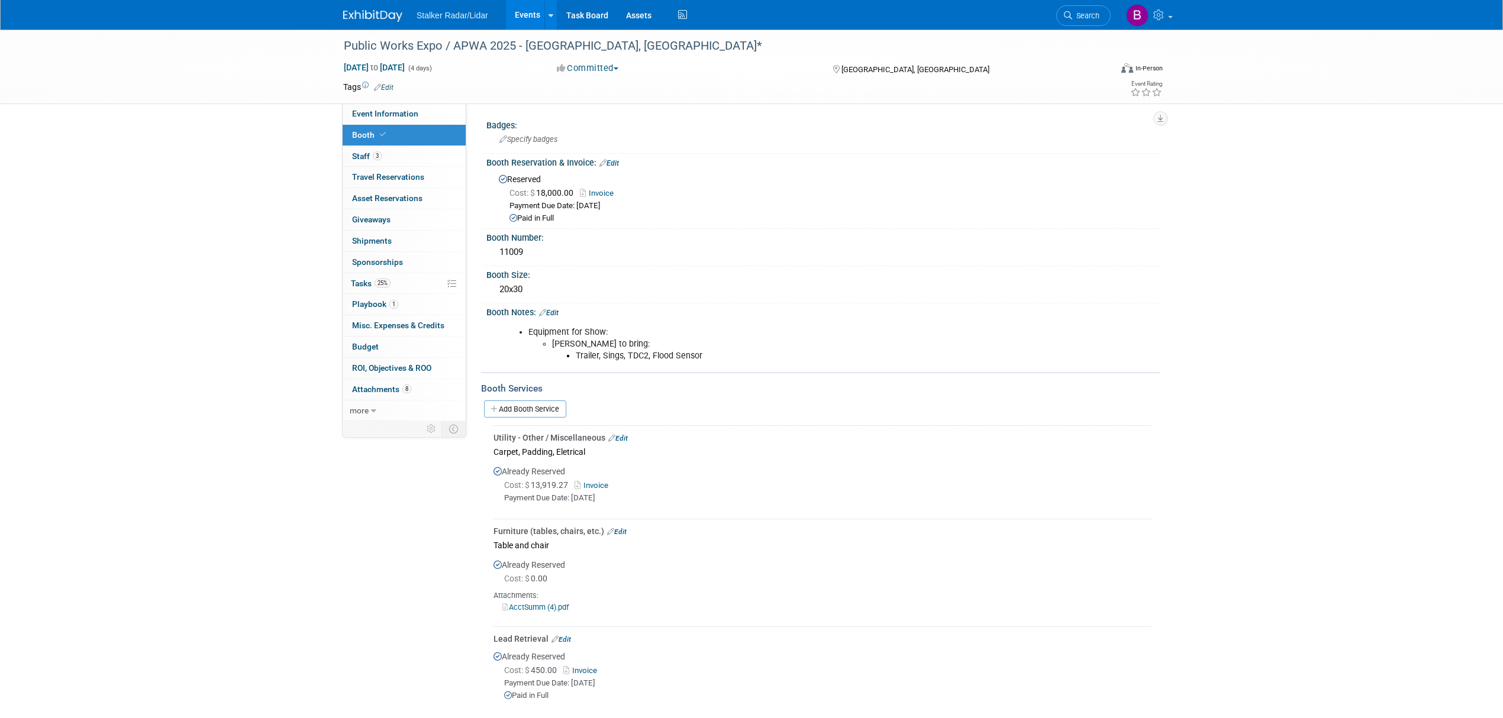
scroll to position [79, 0]
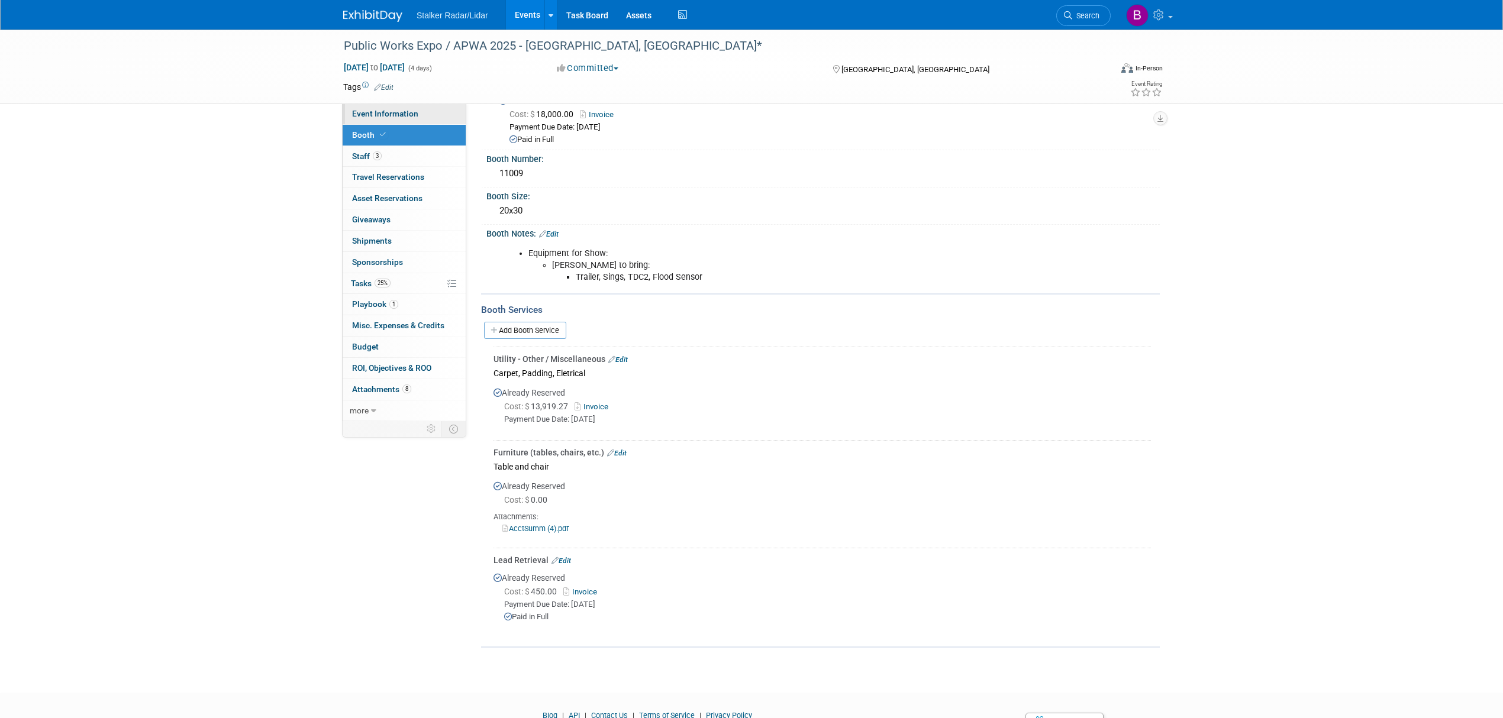
click at [382, 112] on span "Event Information" at bounding box center [385, 113] width 66 height 9
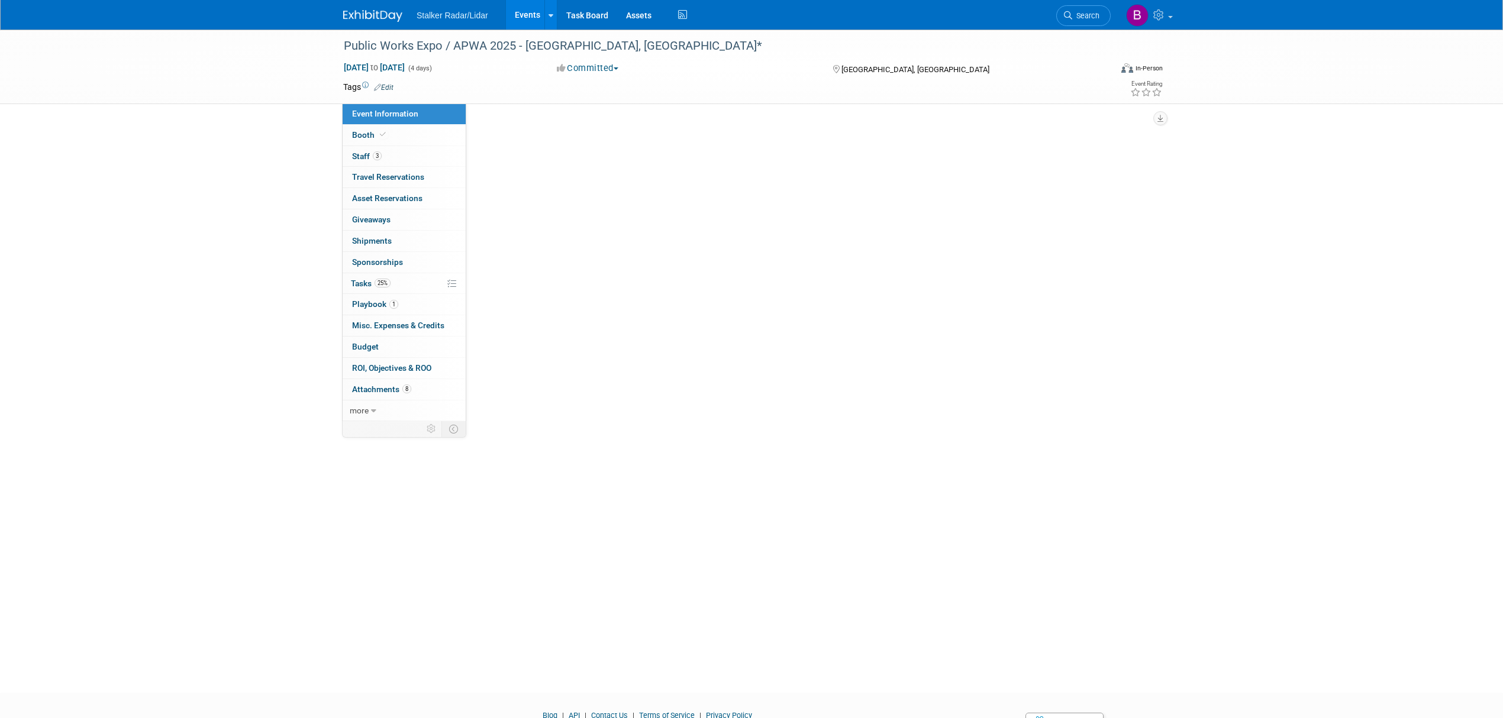
scroll to position [0, 0]
select select "National"
select select "Street Dynamics | Stalker Radar"
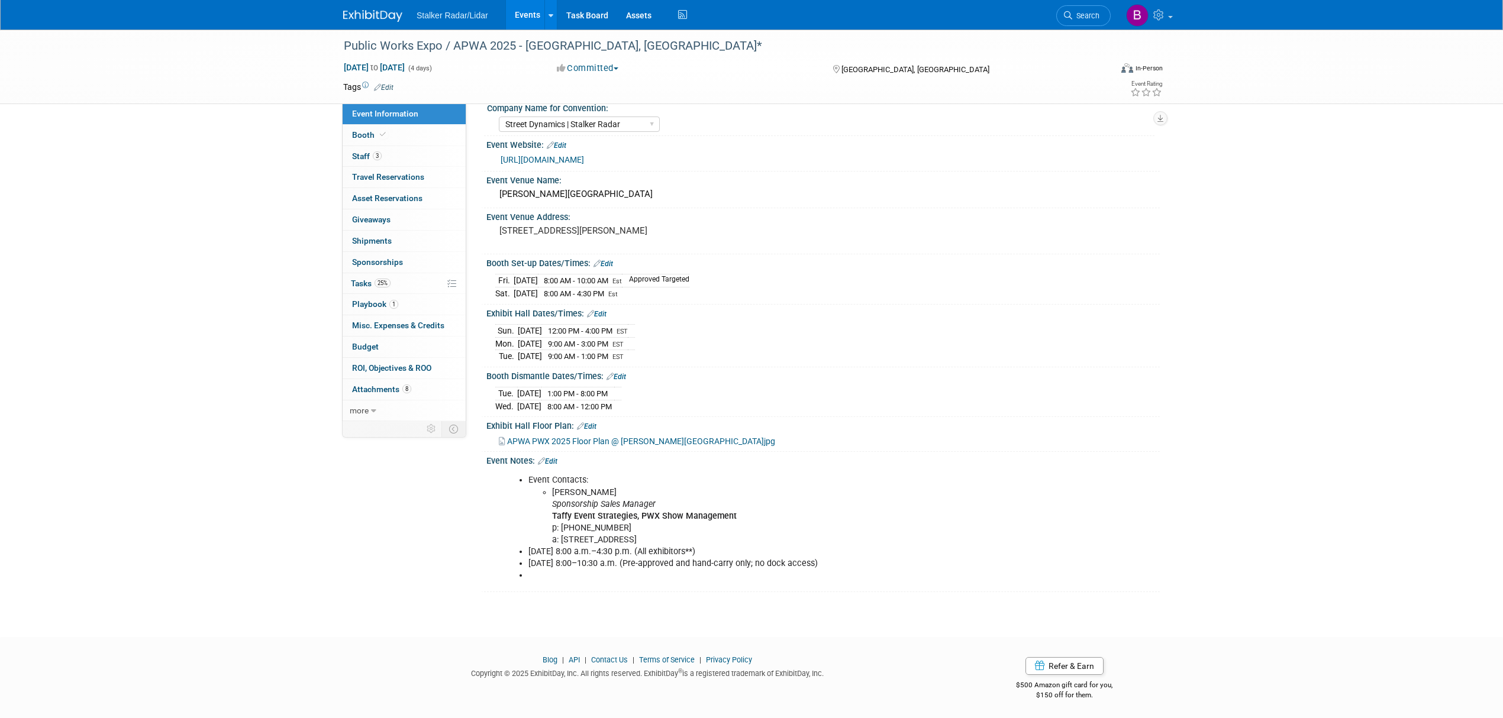
scroll to position [54, 0]
click at [1080, 20] on link "Search" at bounding box center [1083, 15] width 54 height 21
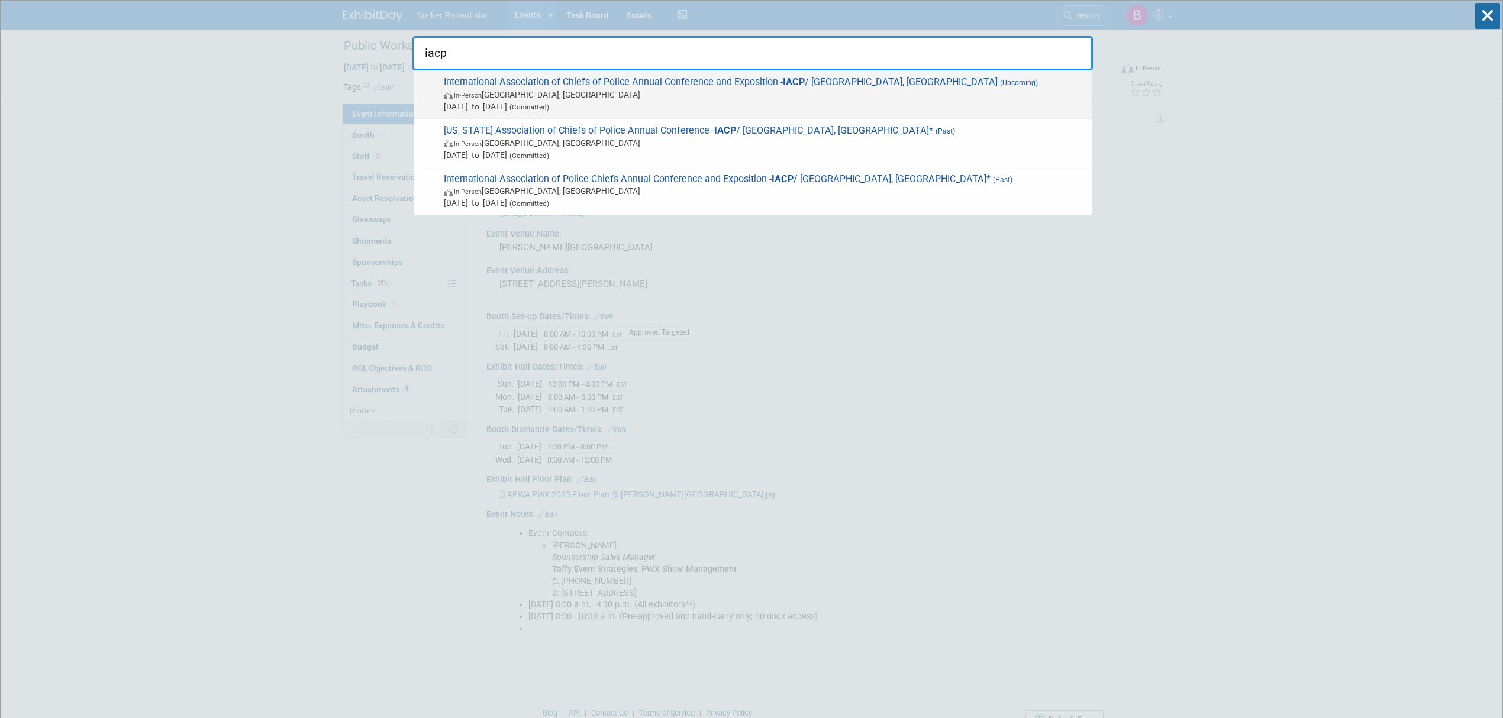
type input "iacp"
click at [767, 92] on span "In-Person Denver, CO" at bounding box center [765, 95] width 642 height 12
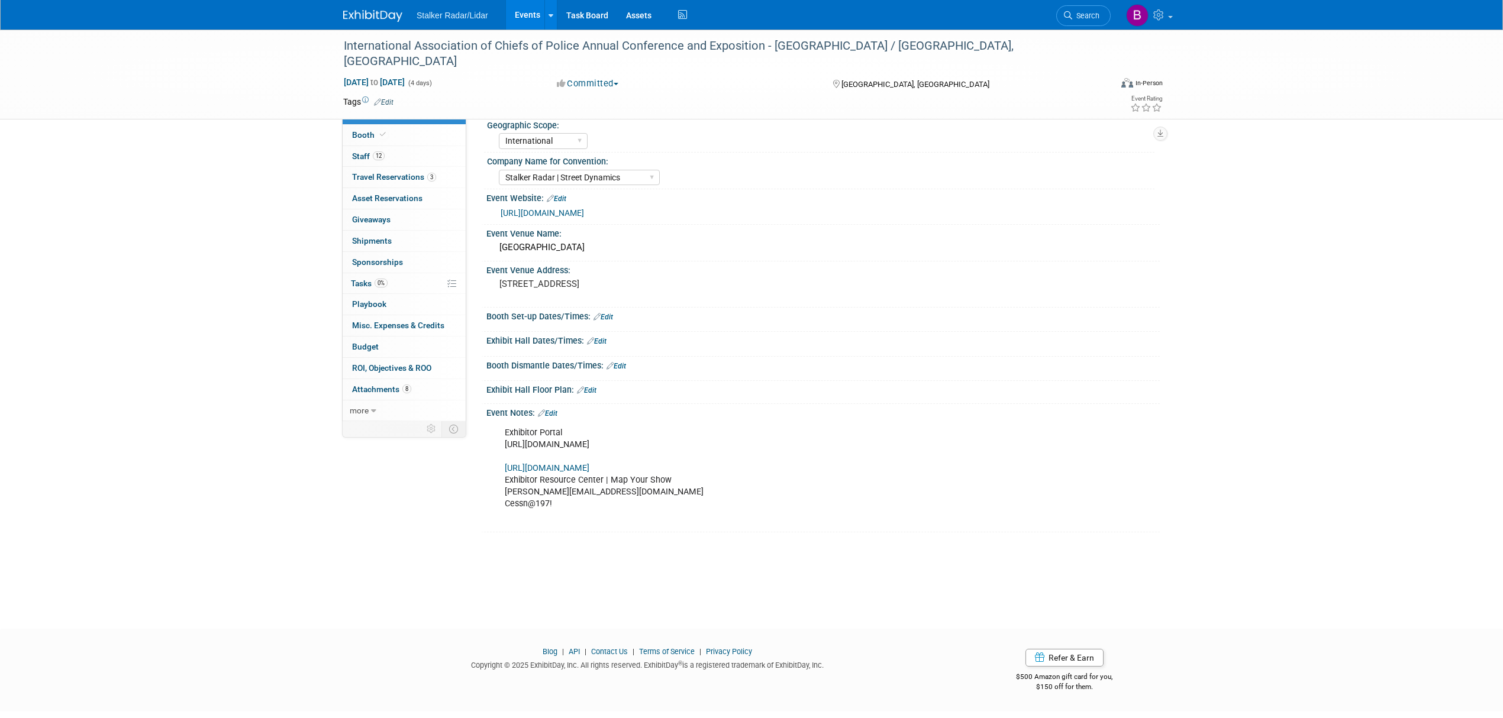
select select "International"
select select "Stalker Radar | Street Dynamics"
click at [411, 394] on link "8 Attachments 8" at bounding box center [404, 389] width 123 height 21
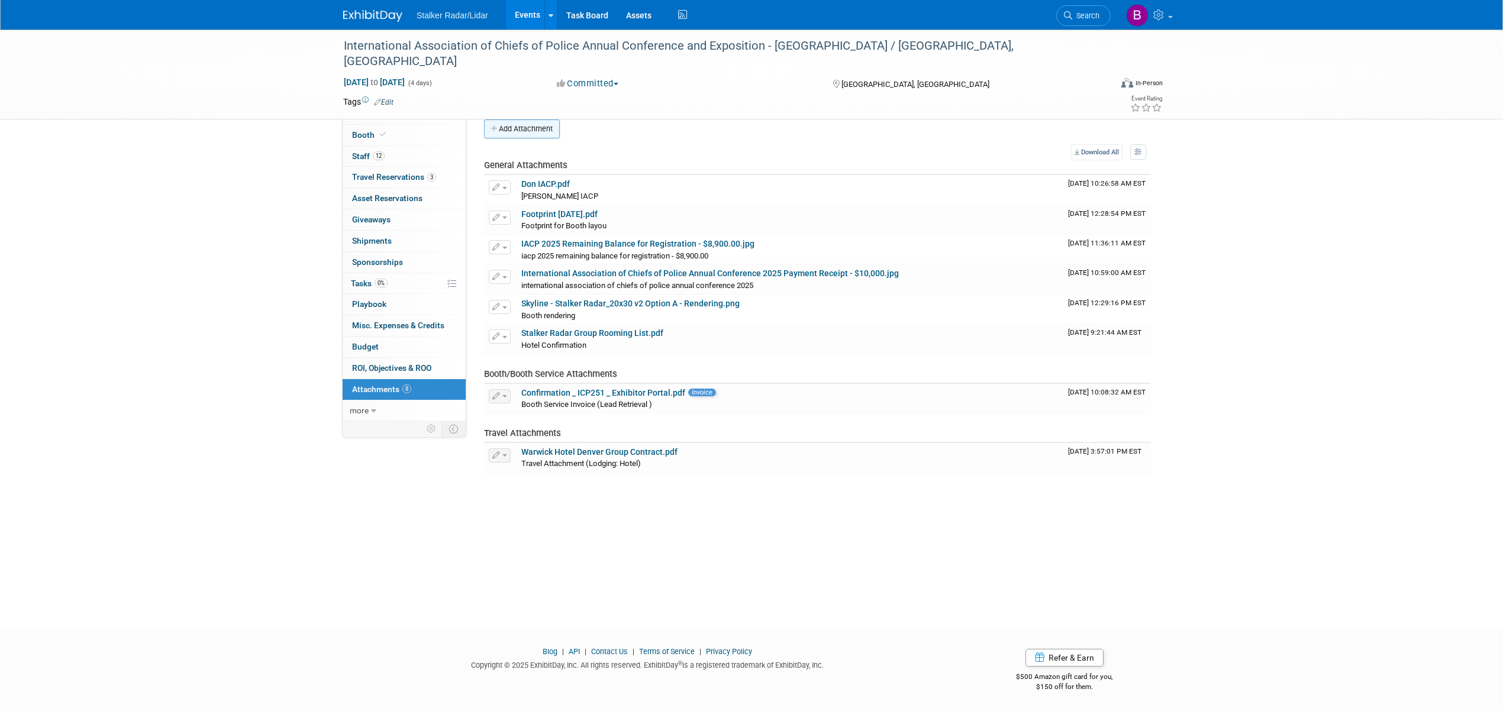
click at [528, 120] on button "Add Attachment" at bounding box center [522, 129] width 76 height 19
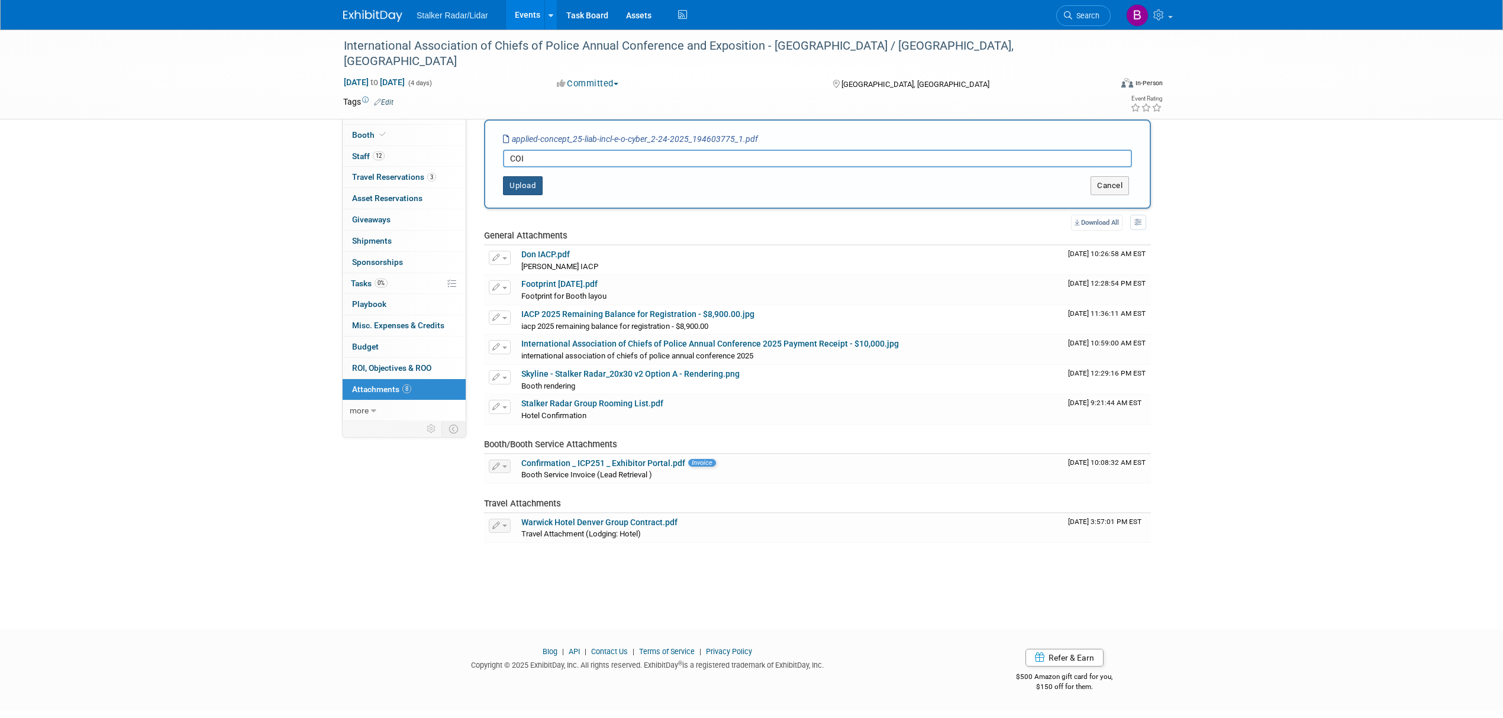
type input "COI"
click at [531, 195] on button "Upload" at bounding box center [523, 185] width 40 height 19
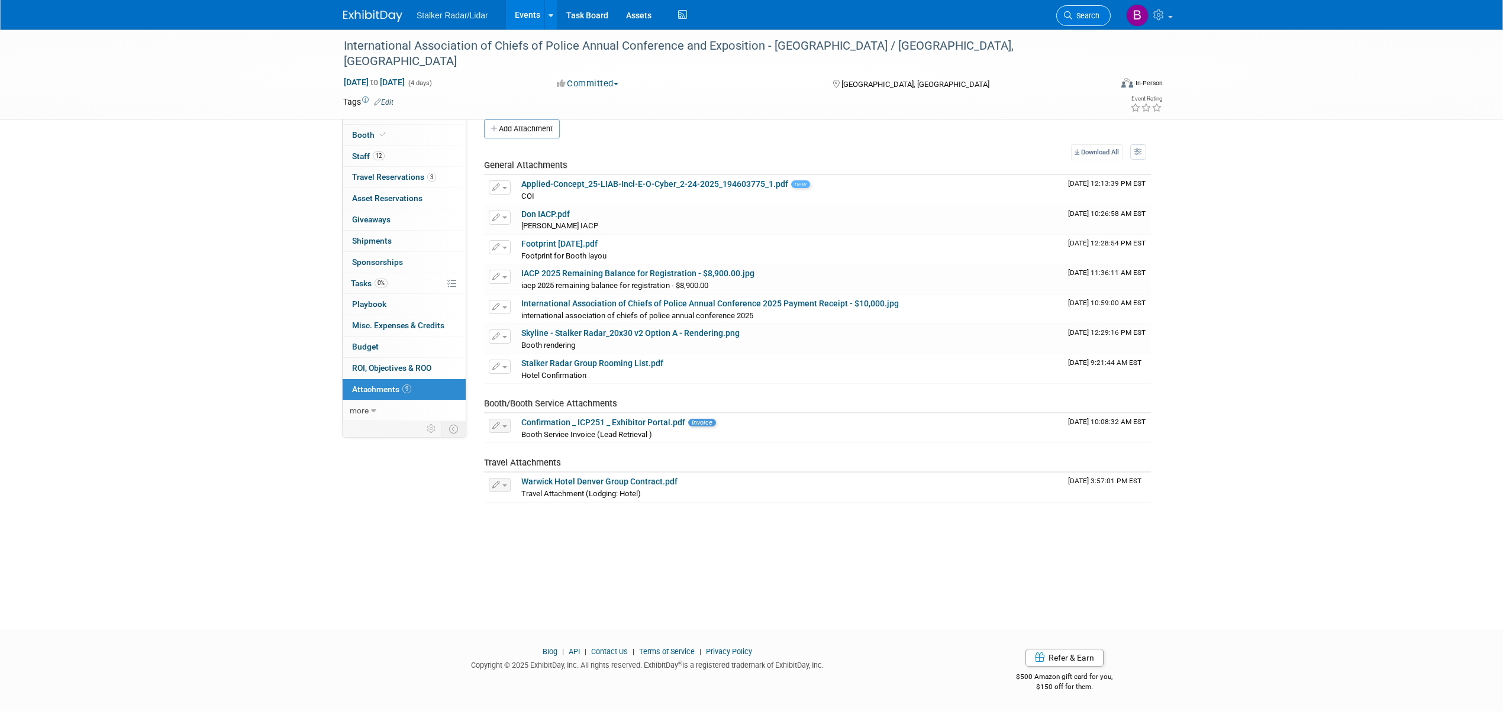
click at [1068, 14] on icon at bounding box center [1068, 15] width 8 height 8
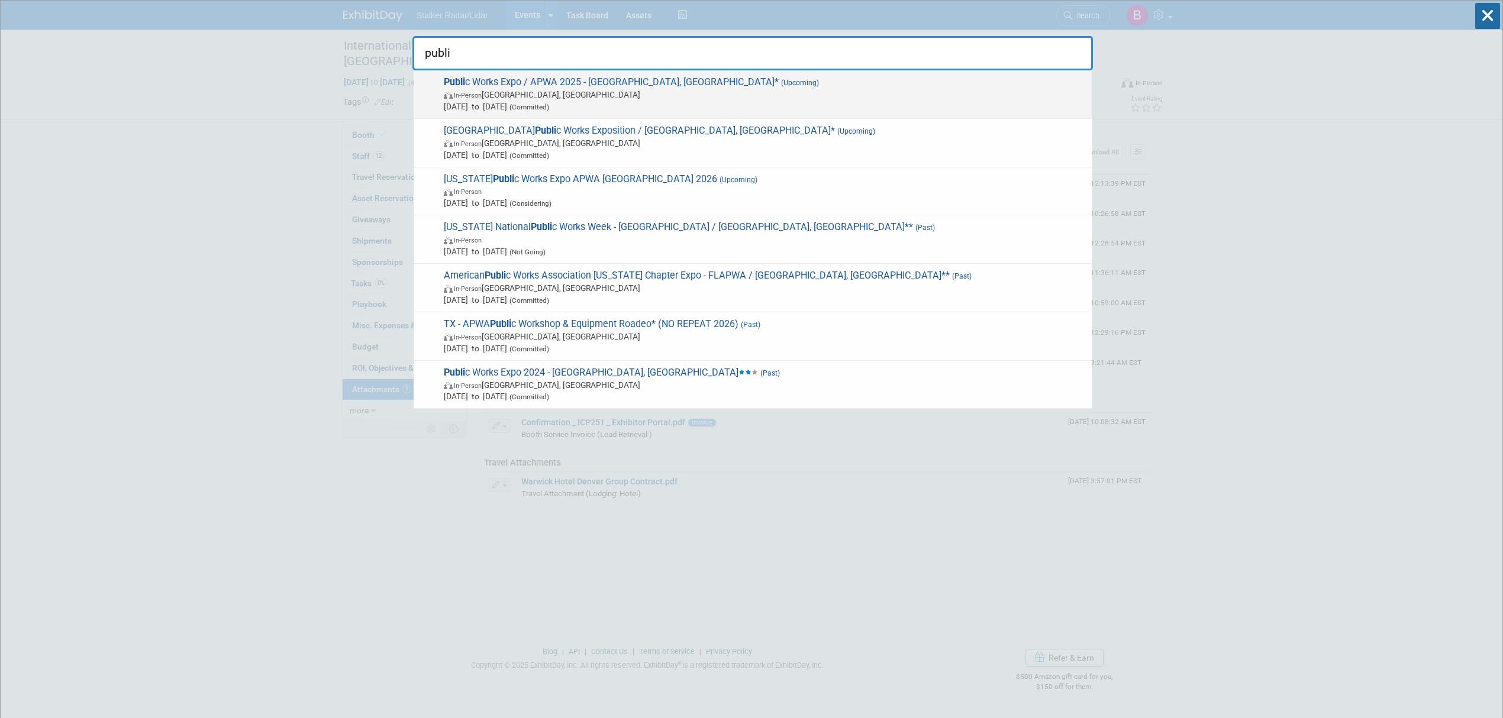
type input "publi"
click at [569, 93] on span "In-Person Chicago, IL" at bounding box center [765, 95] width 642 height 12
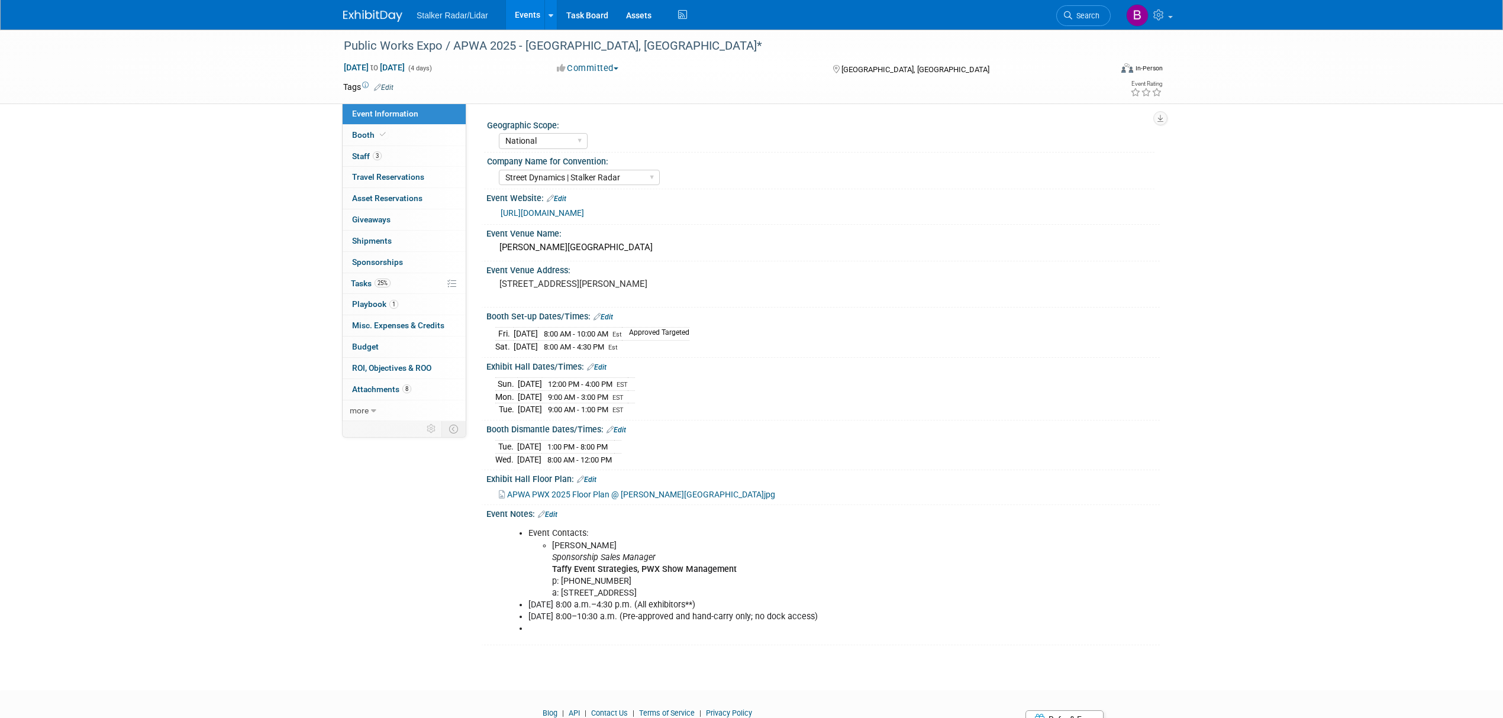
select select "National"
select select "Street Dynamics | Stalker Radar"
click at [421, 393] on link "8 Attachments 8" at bounding box center [404, 389] width 123 height 21
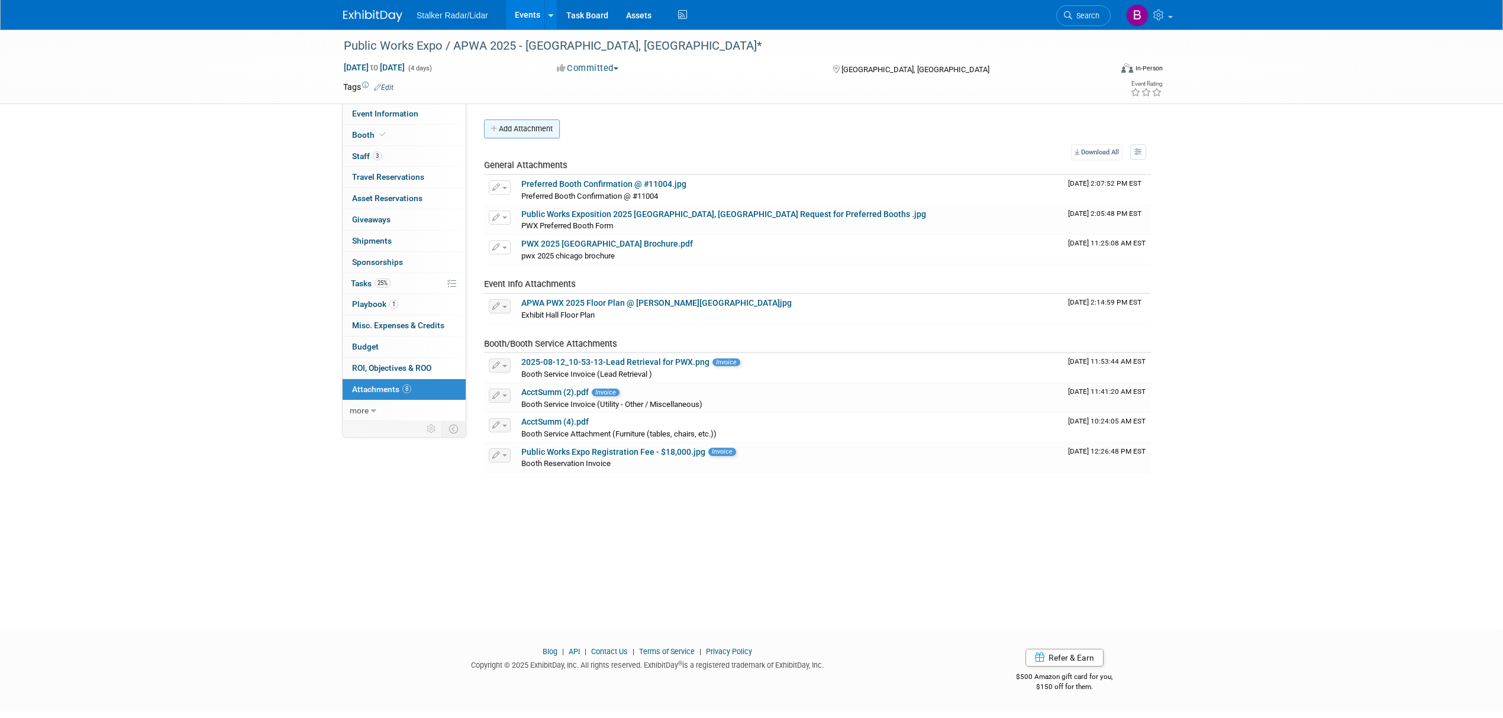
click at [522, 133] on button "Add Attachment" at bounding box center [522, 129] width 76 height 19
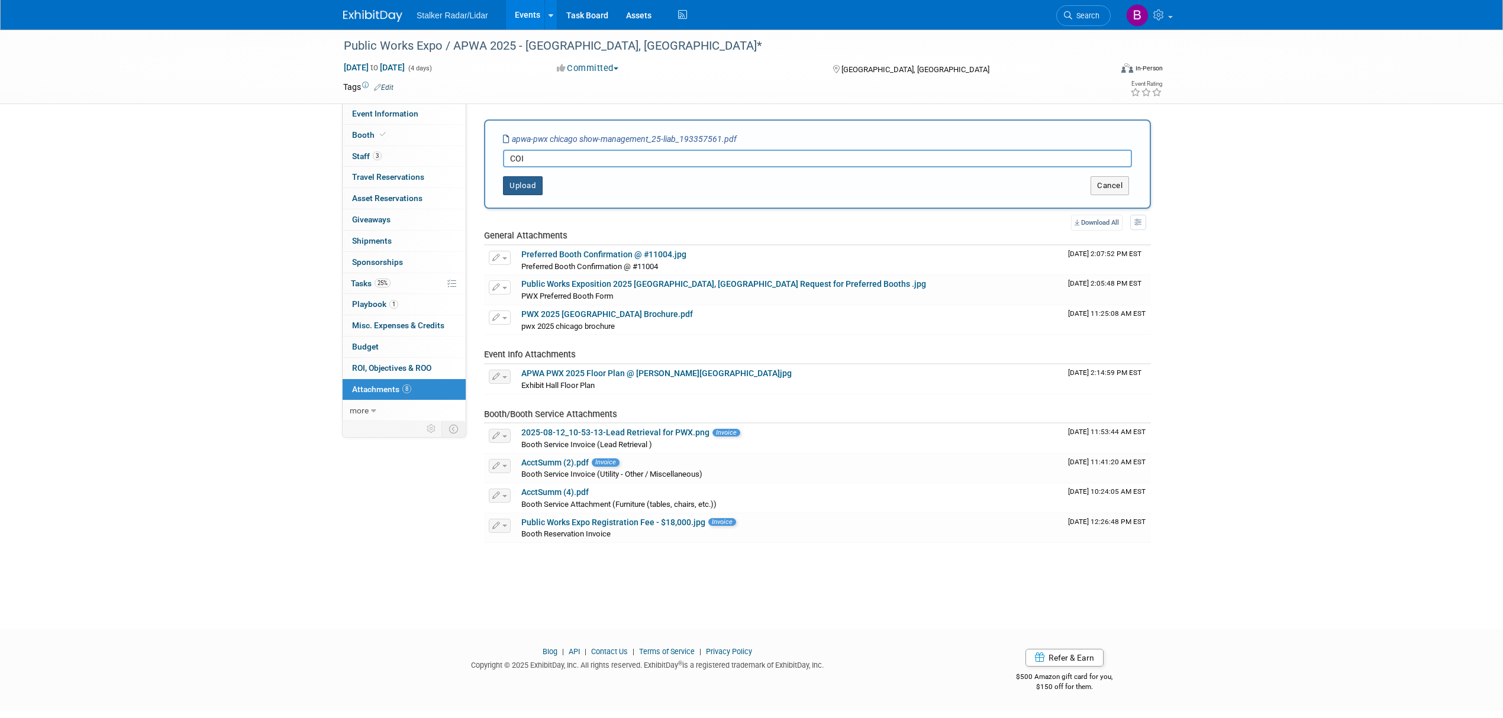
type input "COI"
click at [523, 178] on button "Upload" at bounding box center [523, 185] width 40 height 19
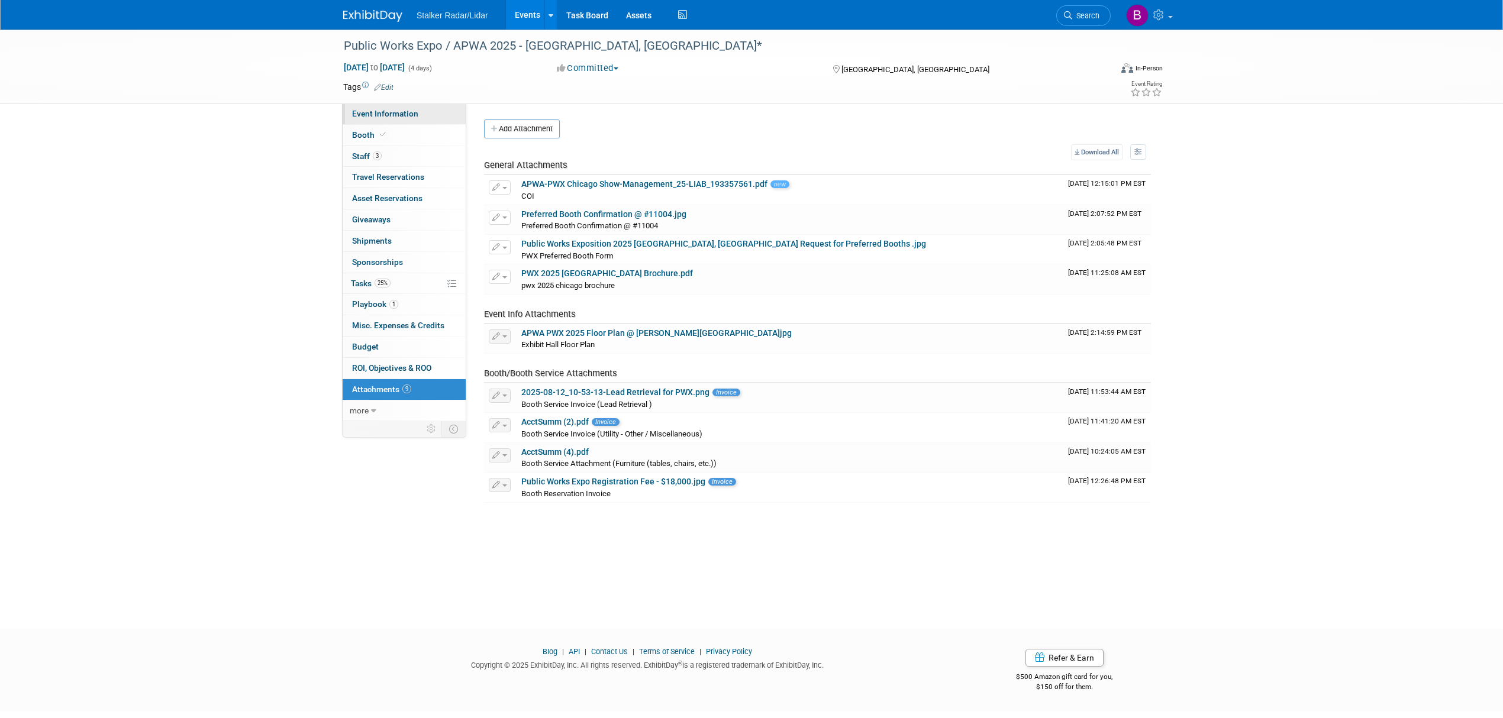
click at [386, 112] on span "Event Information" at bounding box center [385, 113] width 66 height 9
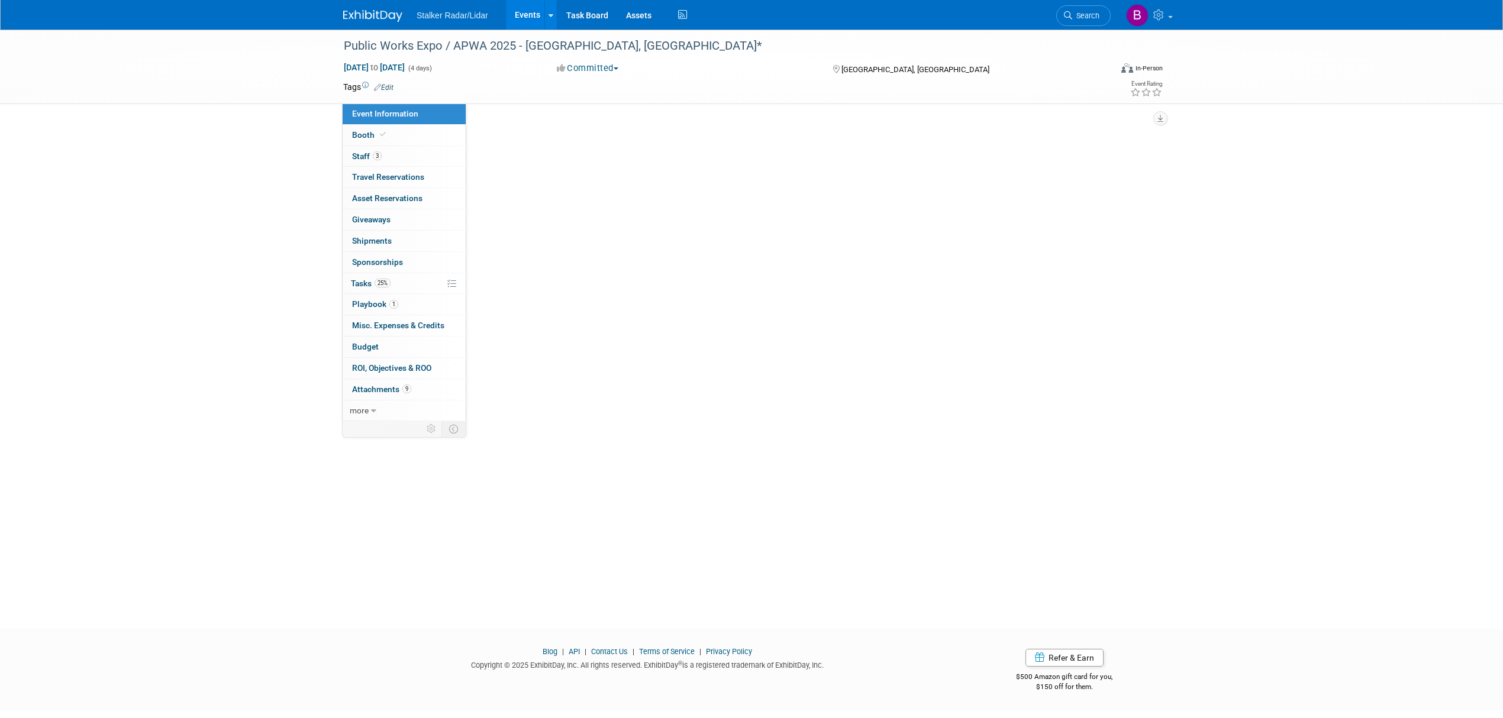
select select "National"
select select "Street Dynamics | Stalker Radar"
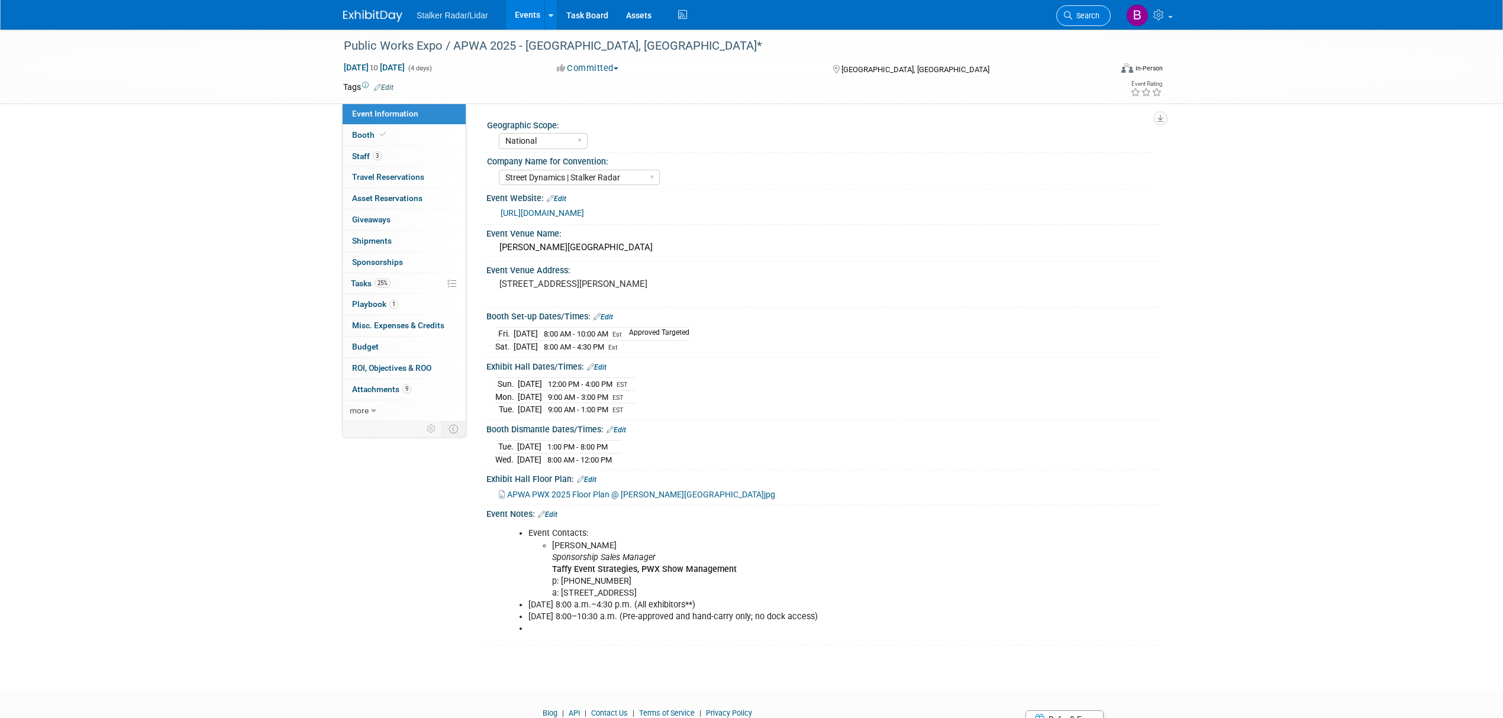
click at [1074, 12] on span "Search" at bounding box center [1085, 15] width 27 height 9
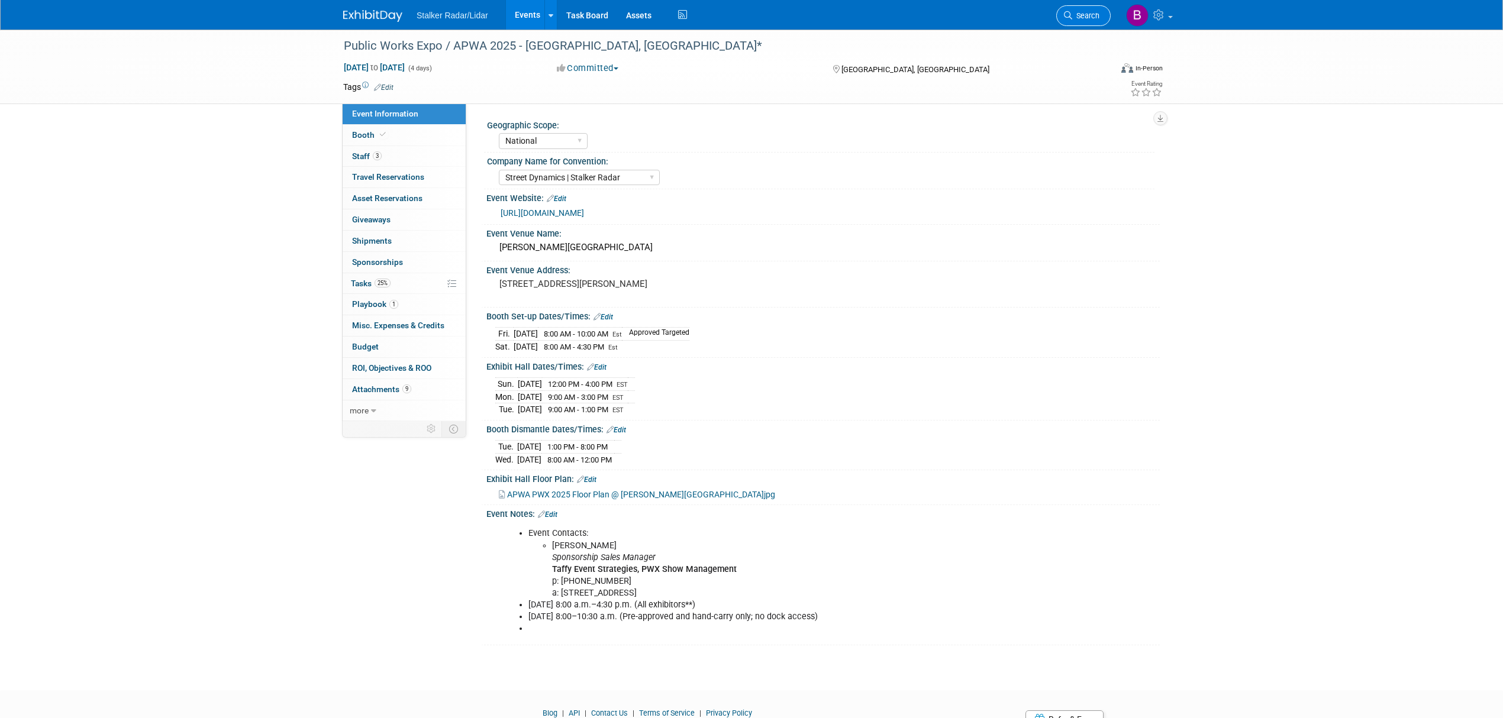
click at [1082, 18] on span "Search" at bounding box center [1085, 15] width 27 height 9
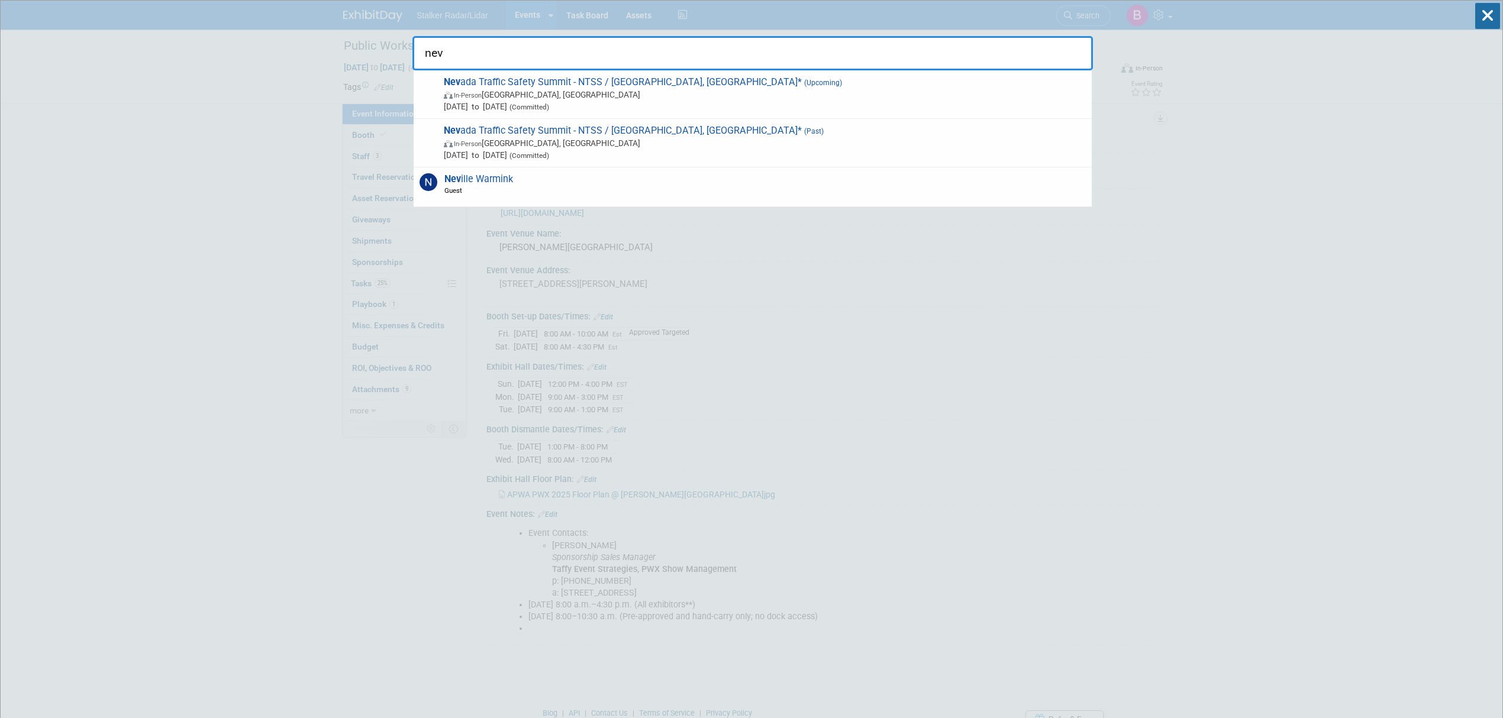
type input "nev"
